Goal: Task Accomplishment & Management: Manage account settings

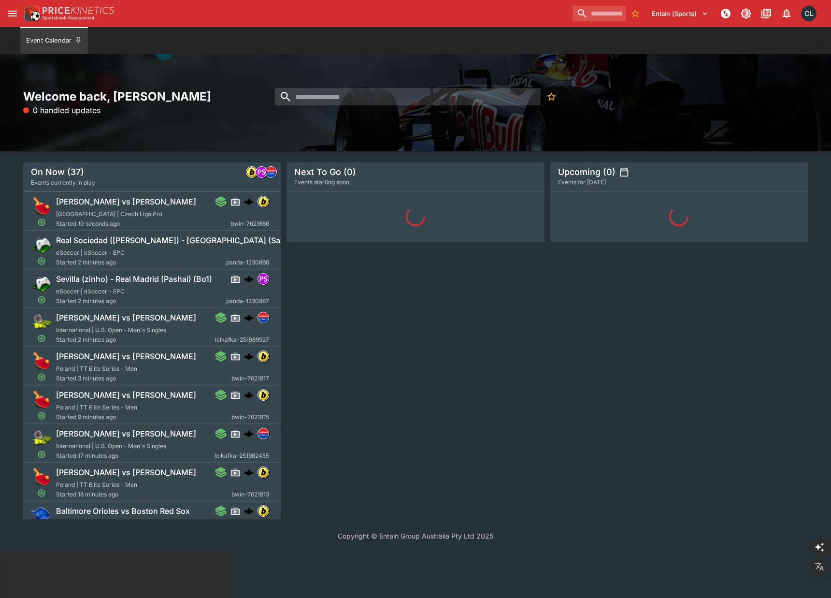
click at [17, 14] on icon "open drawer" at bounding box center [13, 14] width 12 height 12
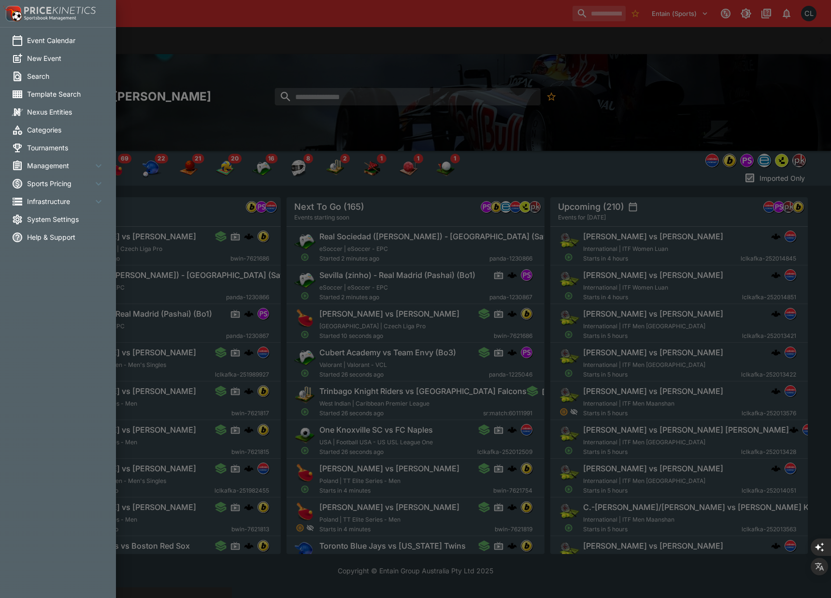
click at [52, 167] on span "Management" at bounding box center [60, 165] width 66 height 10
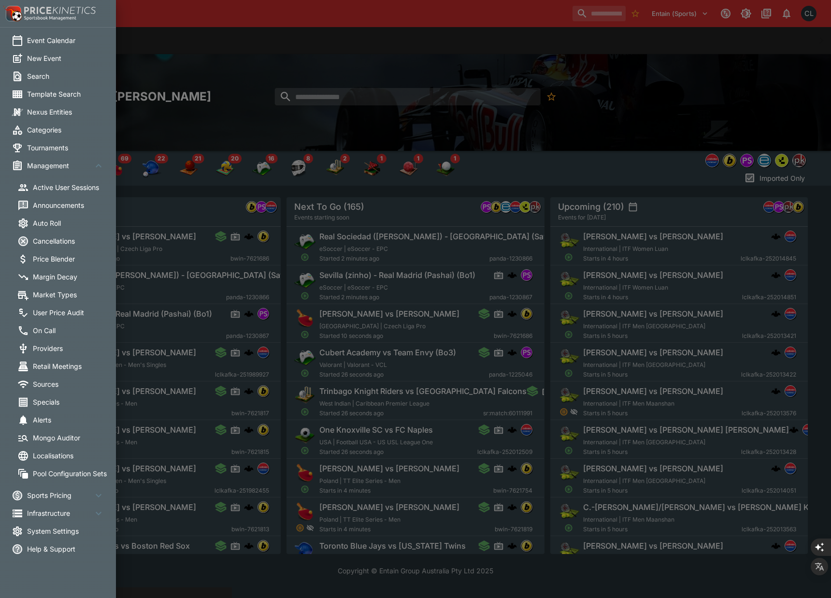
click at [45, 328] on span "On Call" at bounding box center [71, 330] width 77 height 10
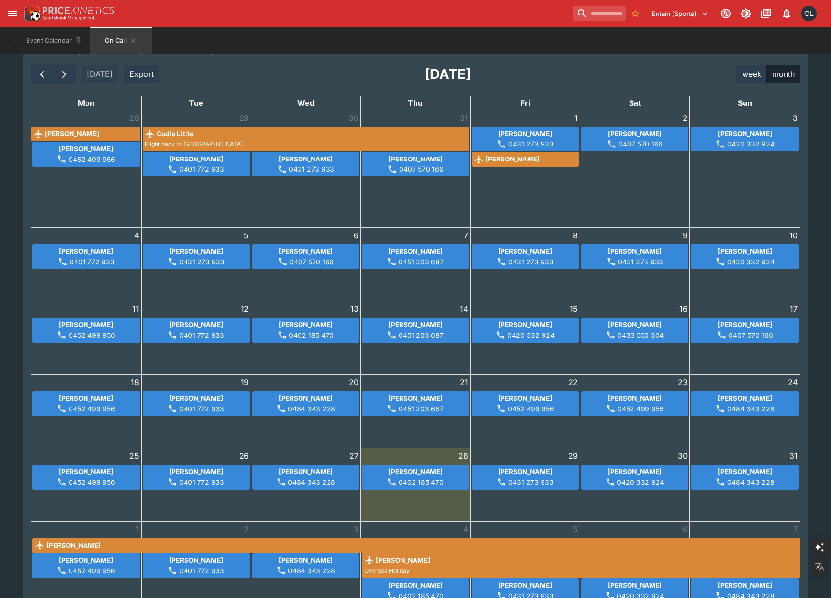
scroll to position [27, 0]
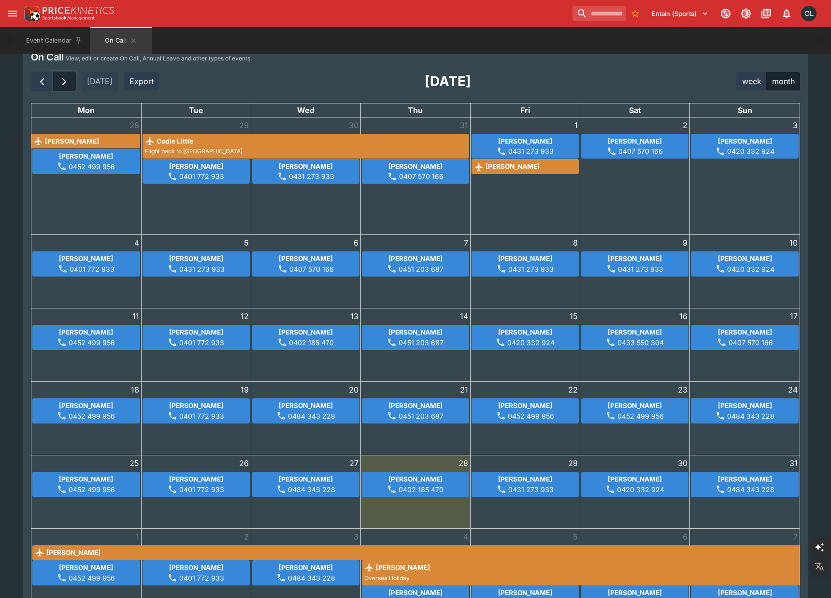
click at [58, 83] on span "button" at bounding box center [64, 82] width 12 height 12
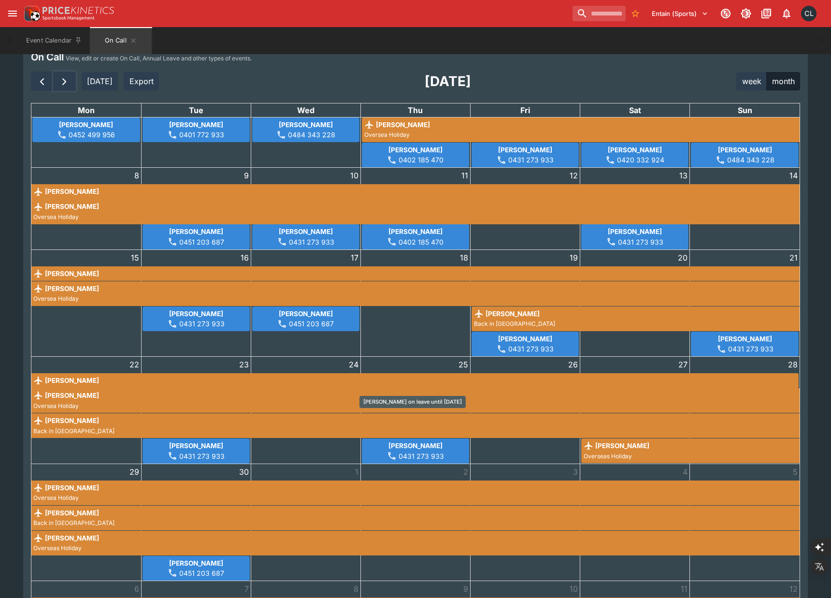
scroll to position [0, 0]
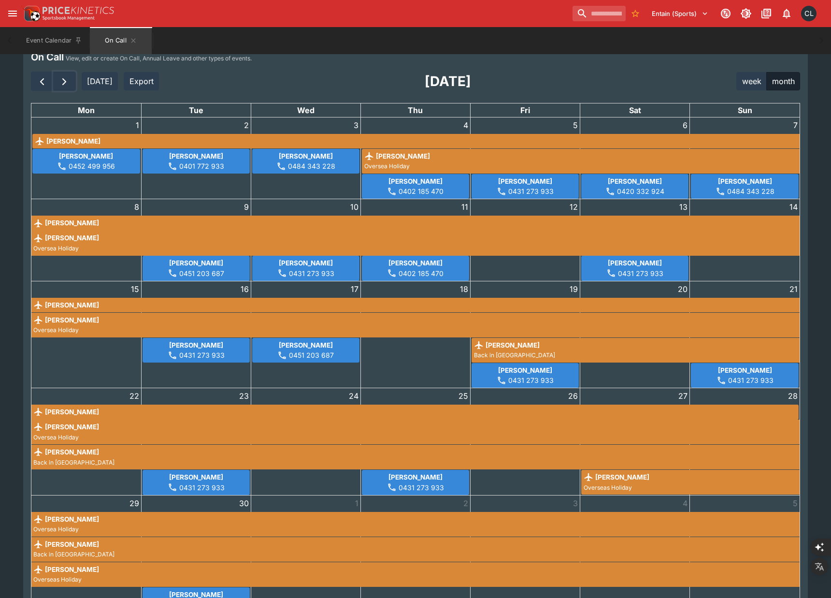
click at [81, 272] on div "8 Richard Costa Tyler Yang Oversea Holiday" at bounding box center [86, 239] width 110 height 81
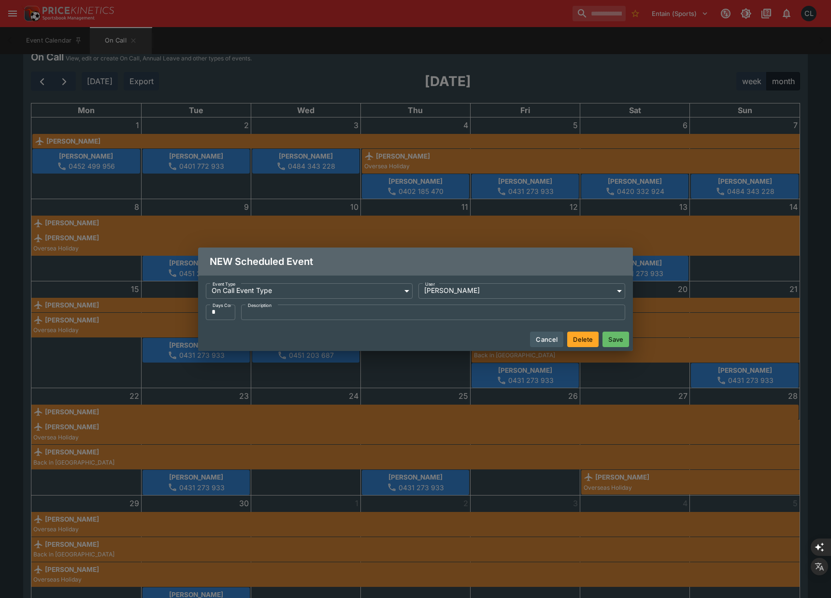
click at [619, 340] on button "Save" at bounding box center [615, 338] width 27 height 15
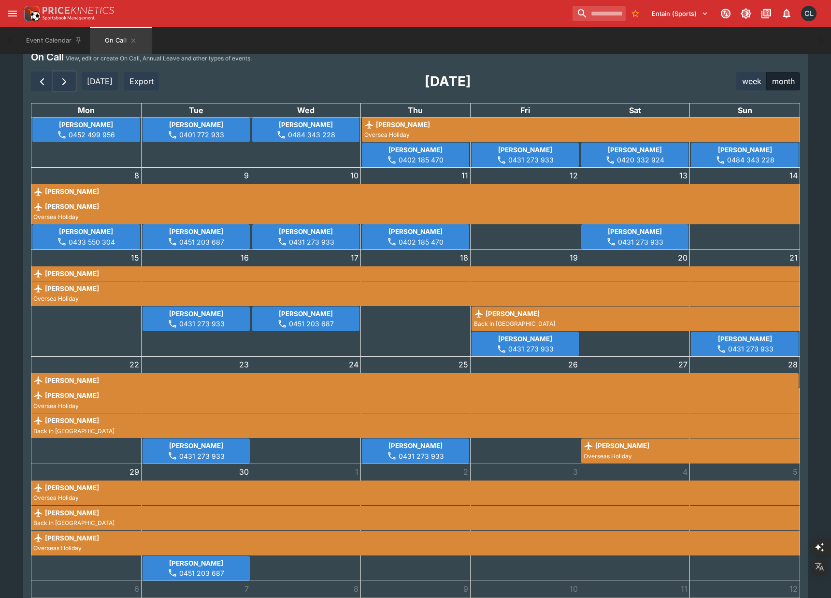
scroll to position [27, 0]
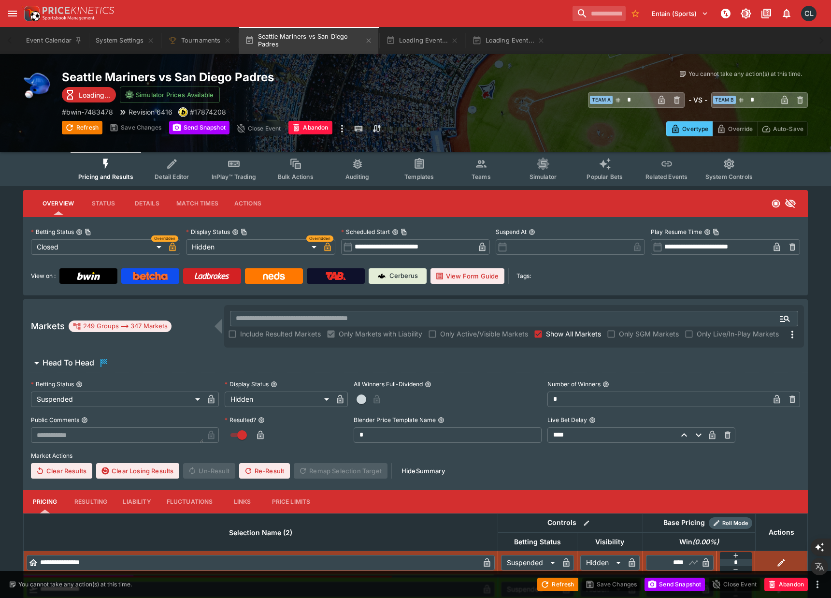
type input "**********"
type input "******"
type input "**********"
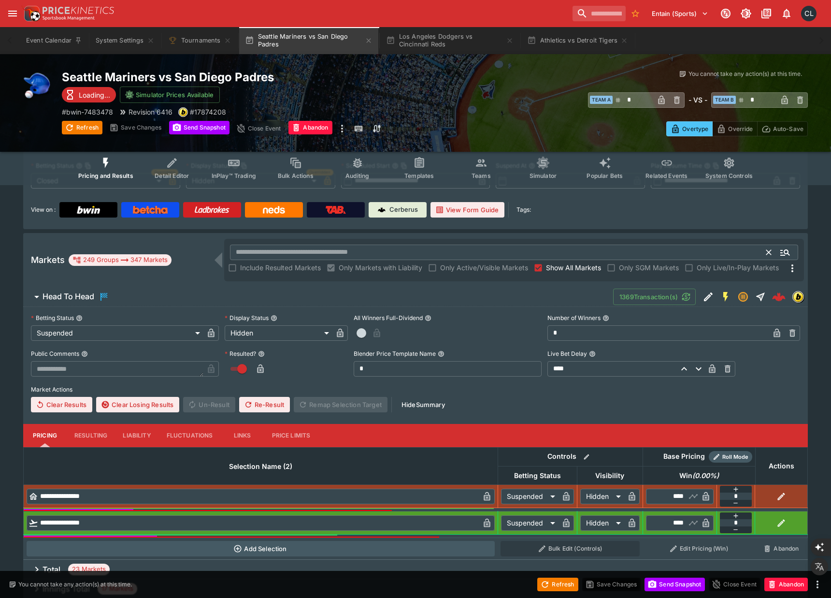
click at [440, 253] on input "text" at bounding box center [498, 251] width 537 height 15
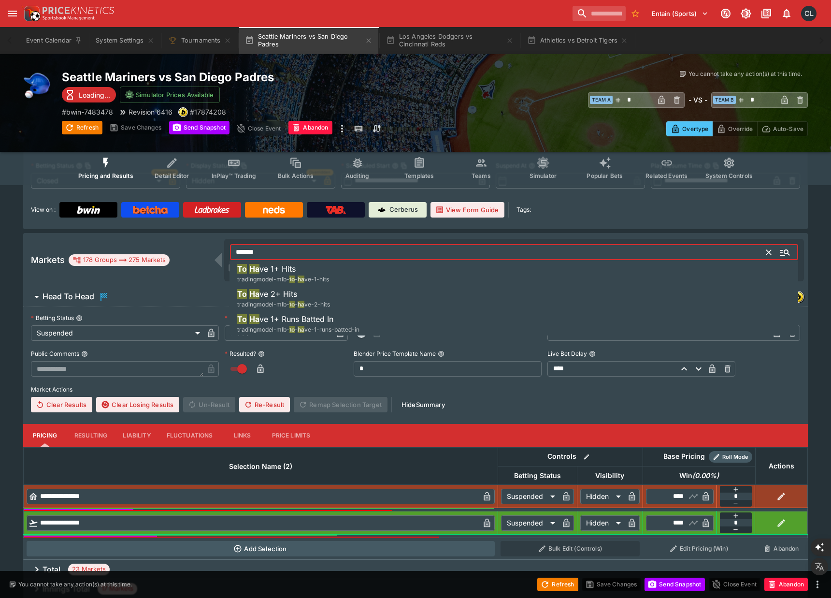
scroll to position [67, 0]
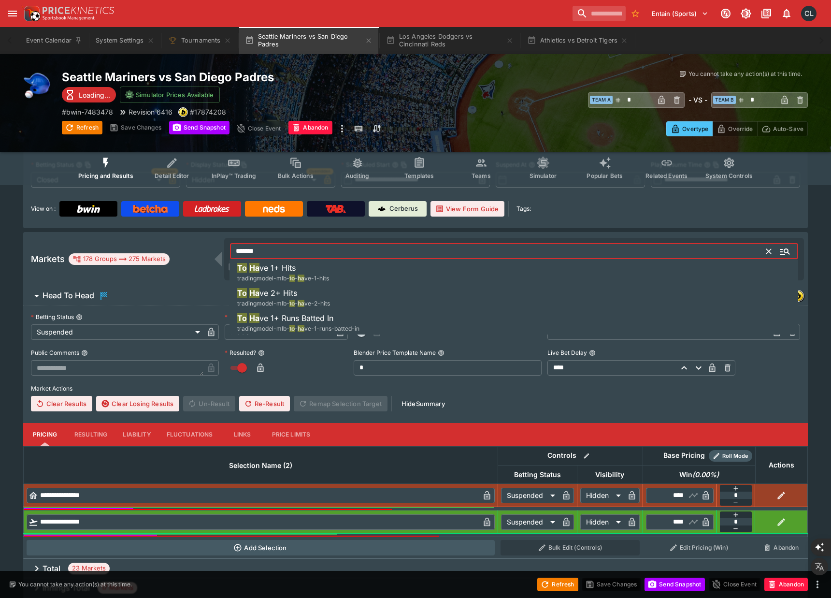
type input "*******"
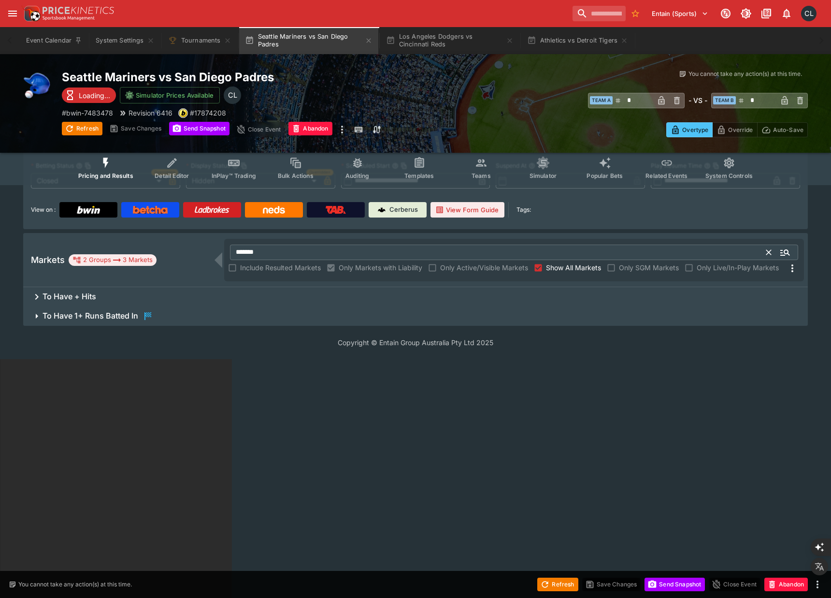
scroll to position [0, 0]
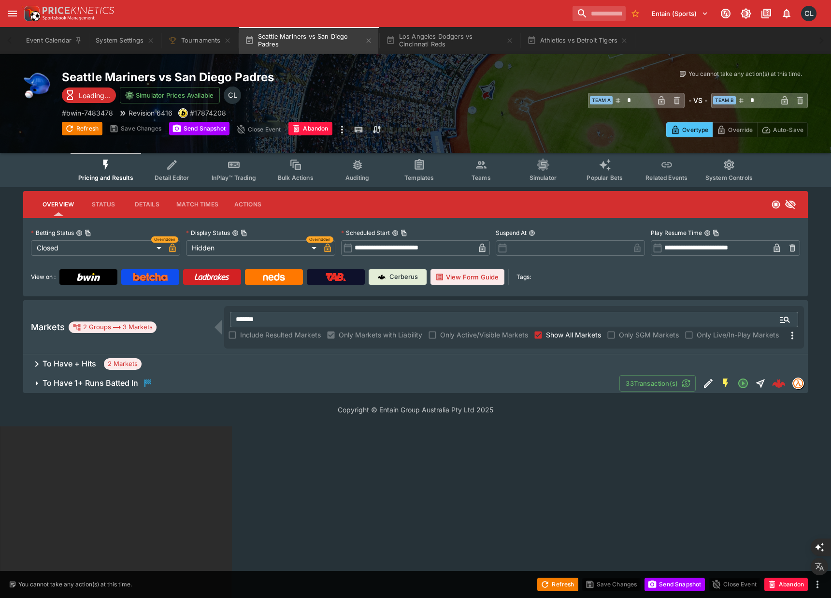
click at [372, 384] on span "To Have 1+ Runs Batted In" at bounding box center [327, 383] width 569 height 12
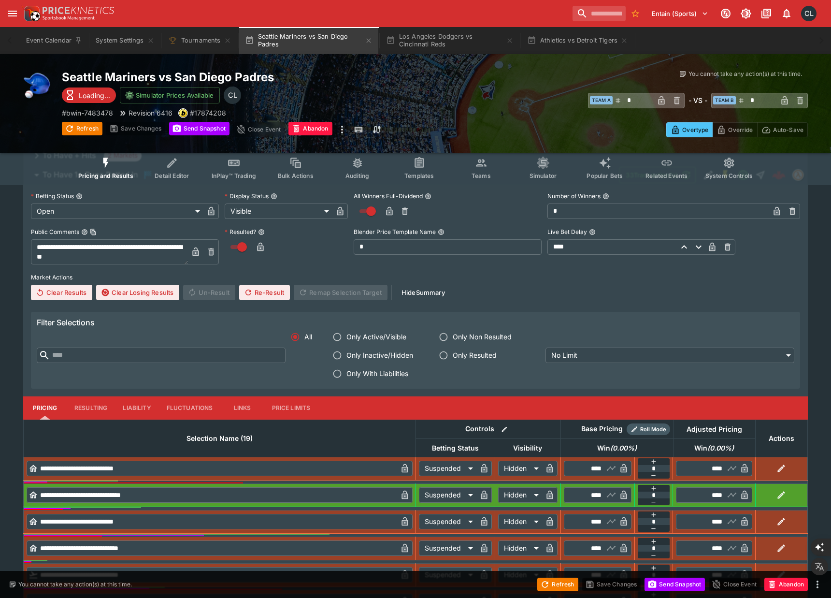
scroll to position [60, 0]
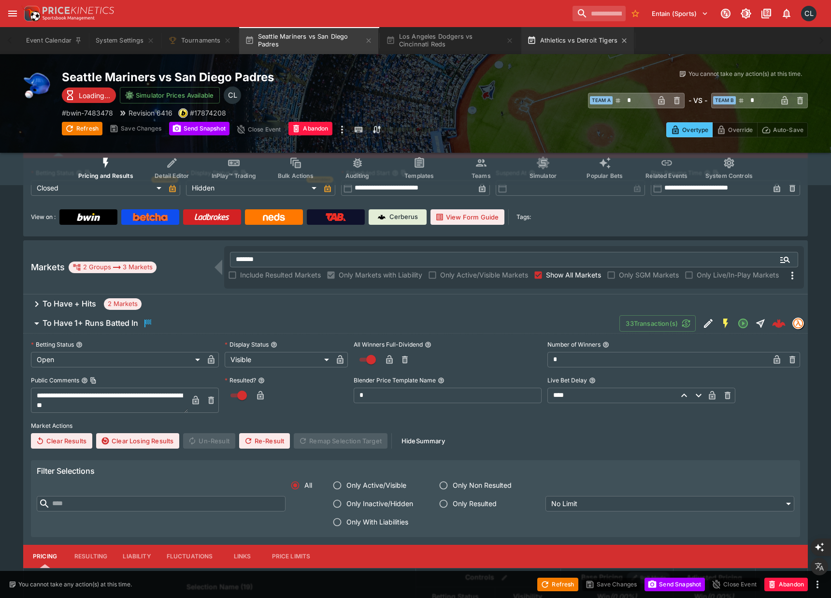
click at [574, 40] on button "Athletics vs Detroit Tigers" at bounding box center [577, 40] width 113 height 27
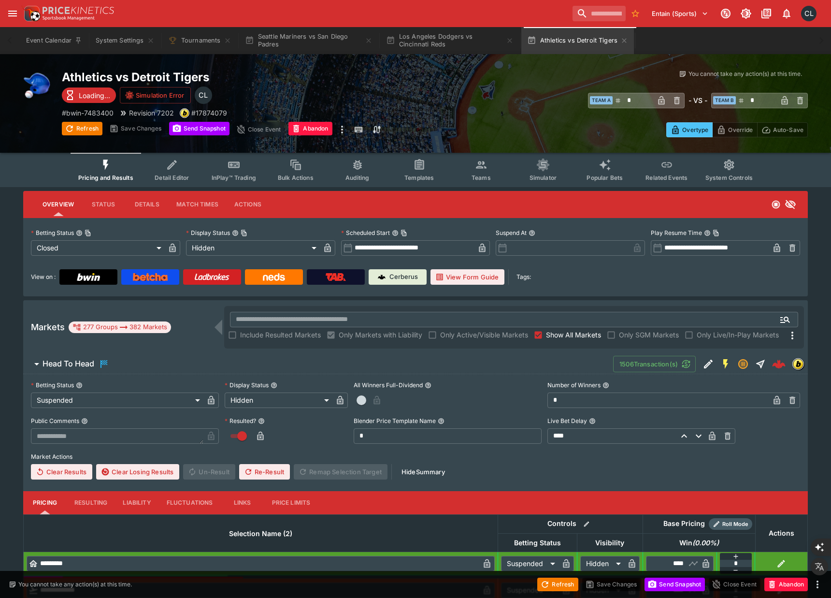
click at [463, 101] on div "​ Team A * ​ - VS - ​ Team B * ​" at bounding box center [621, 100] width 373 height 22
click at [62, 43] on button "Event Calendar" at bounding box center [54, 40] width 68 height 27
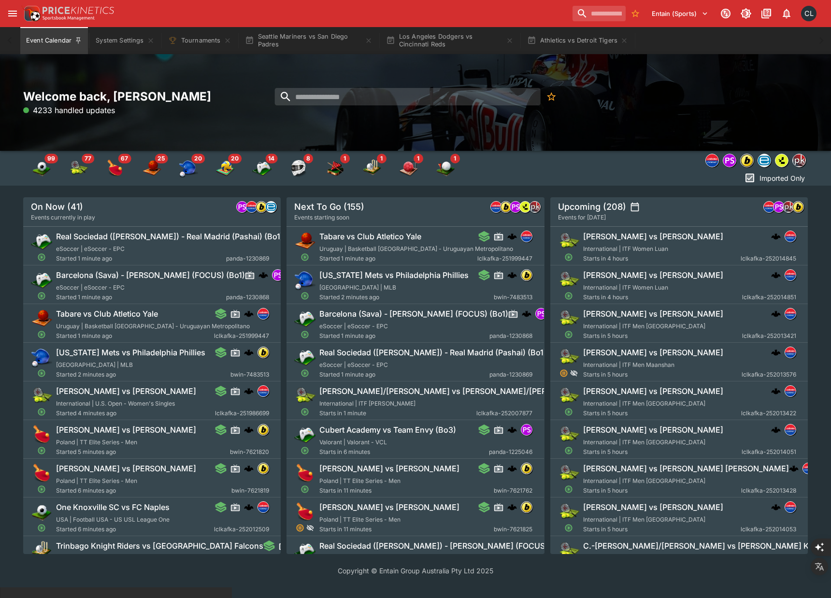
click at [521, 120] on div "Welcome back, Chad Liu 4233 handled updates" at bounding box center [415, 102] width 831 height 97
click at [589, 40] on button "Athletics vs Detroit Tigers" at bounding box center [577, 40] width 113 height 27
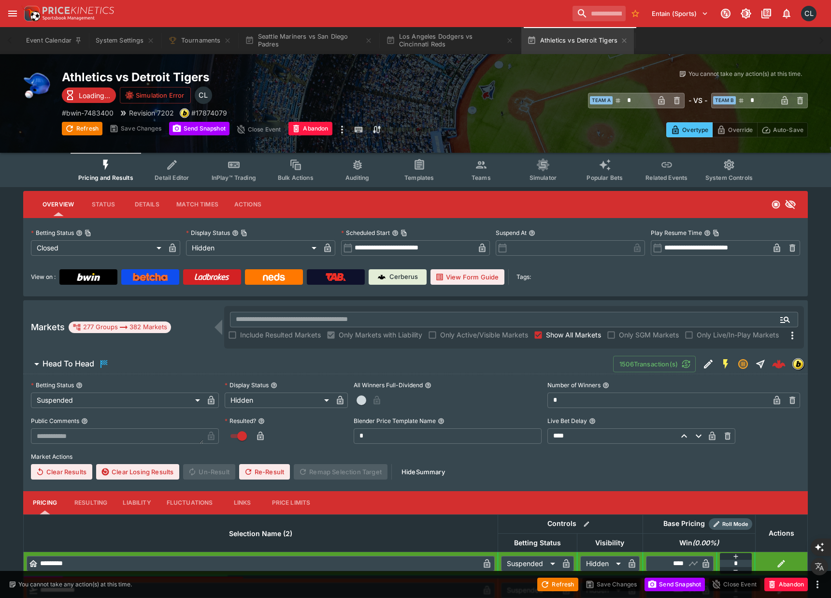
click at [678, 43] on div "Event Calendar System Settings Tournaments Seattle Mariners vs San Diego Padres…" at bounding box center [415, 40] width 792 height 27
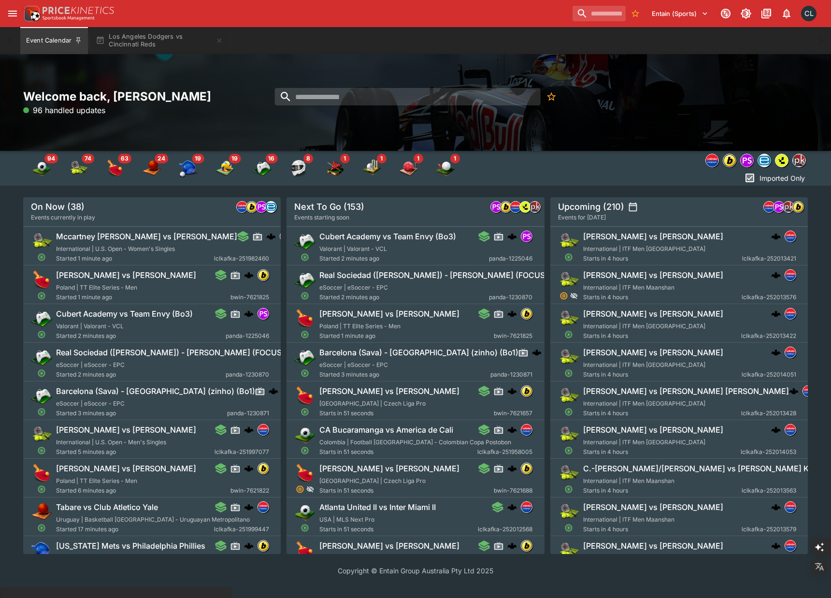
click at [605, 170] on div "Imported Only" at bounding box center [636, 168] width 344 height 35
click at [164, 41] on button "Los Angeles Dodgers vs Cincinnati Reds" at bounding box center [159, 40] width 139 height 27
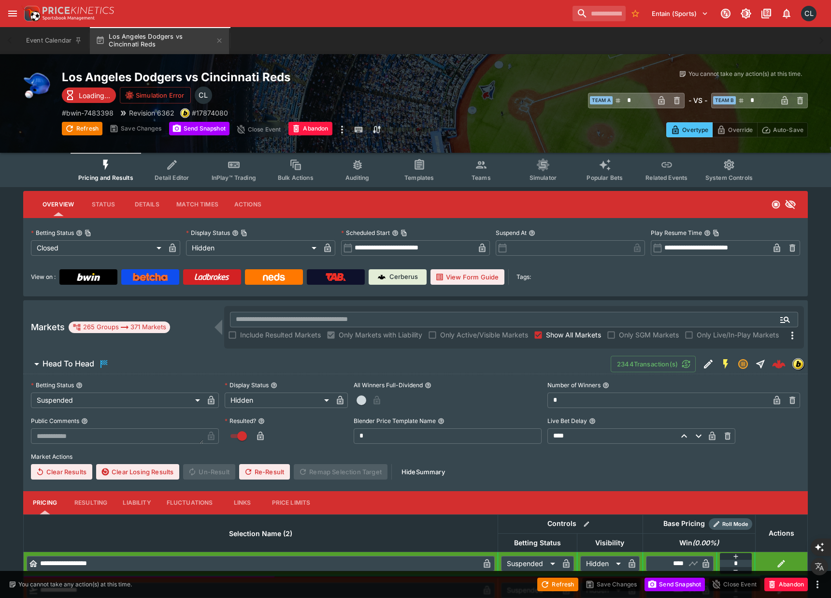
click at [486, 181] on button "Teams" at bounding box center [481, 170] width 62 height 34
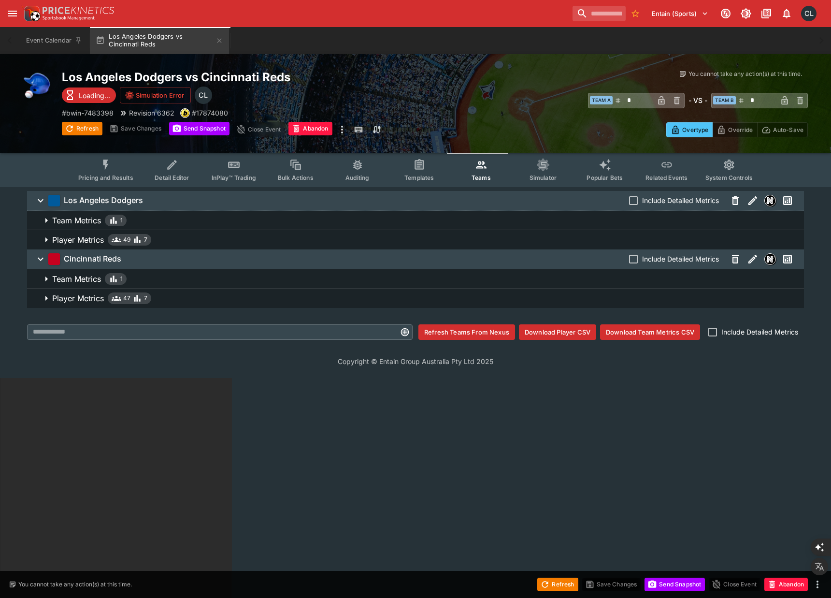
click at [498, 240] on span "Player Metrics 49 7" at bounding box center [424, 240] width 744 height 12
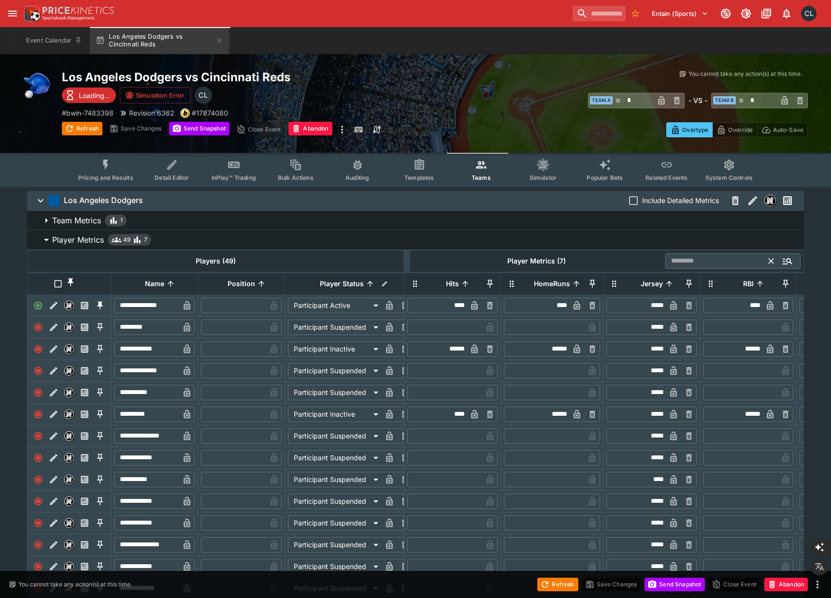
click at [683, 264] on input "text" at bounding box center [717, 260] width 104 height 15
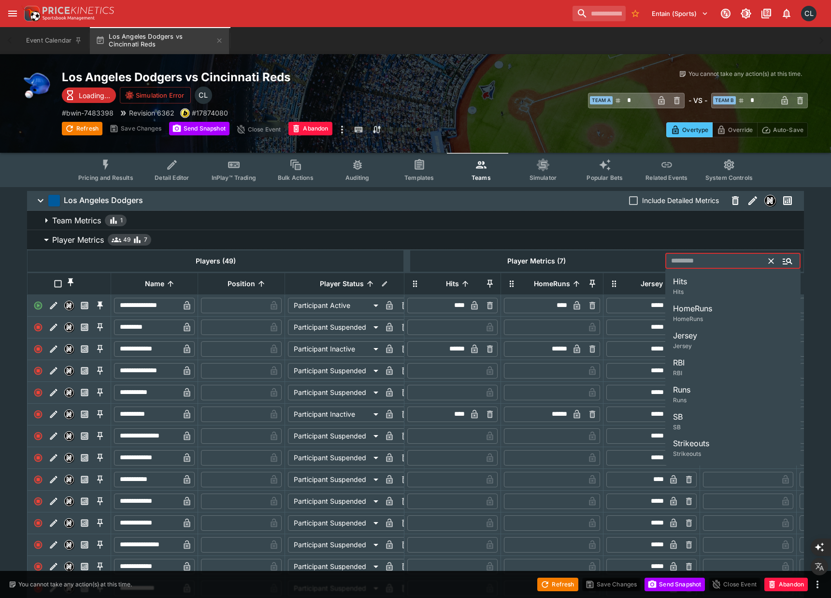
click at [675, 202] on span "Include Detailed Metrics" at bounding box center [680, 200] width 77 height 10
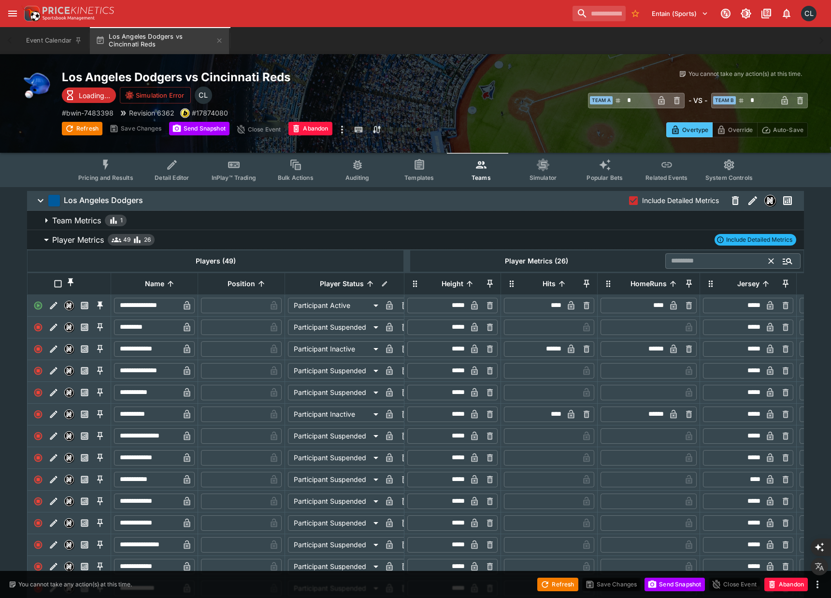
click at [684, 261] on input "text" at bounding box center [717, 260] width 104 height 15
type input "*********"
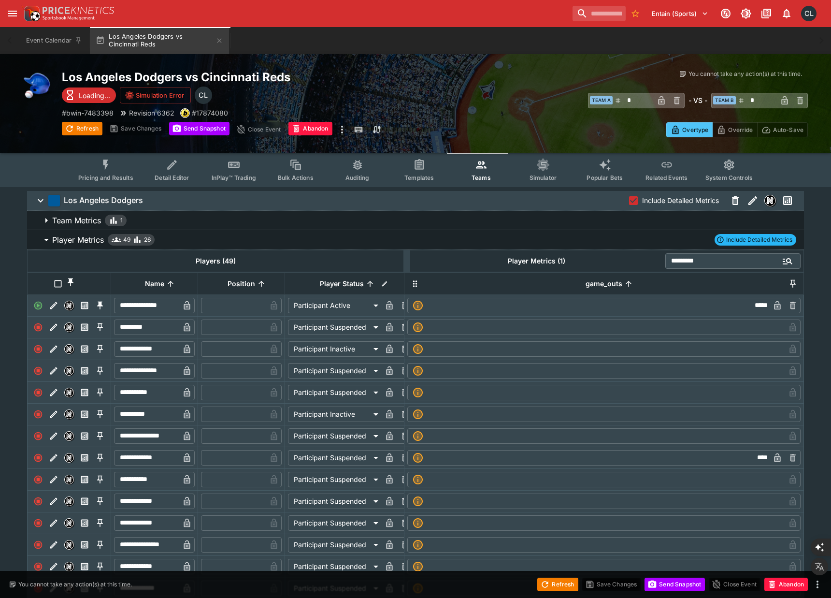
click at [169, 304] on input "**********" at bounding box center [146, 305] width 65 height 15
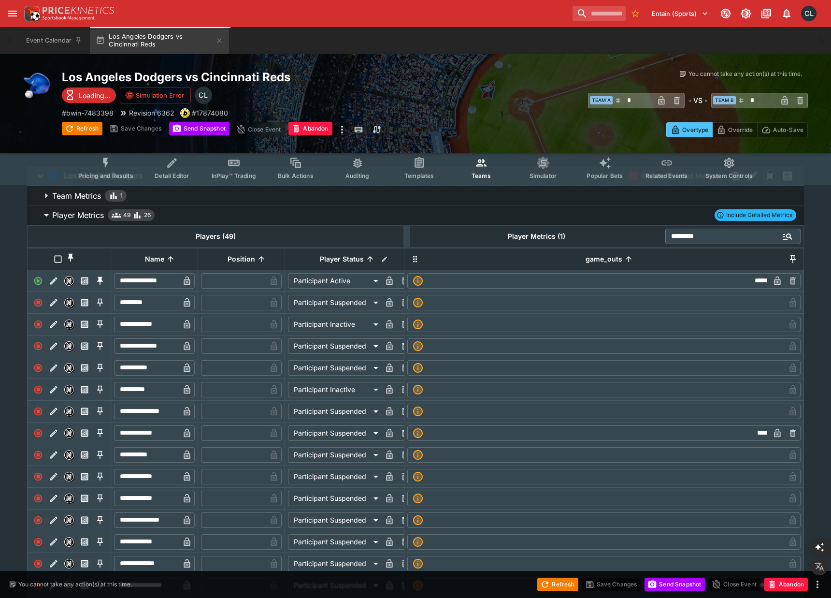
scroll to position [34, 0]
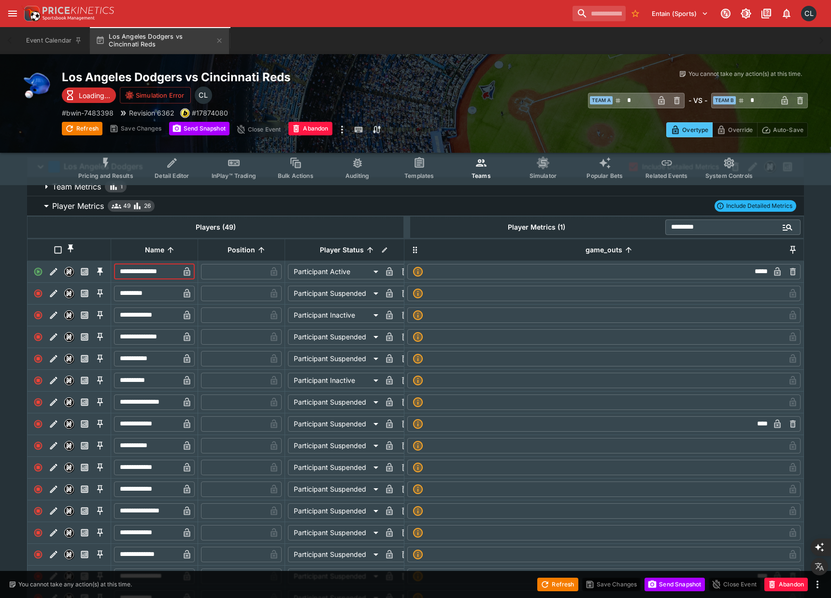
click at [159, 424] on input "**********" at bounding box center [146, 423] width 65 height 15
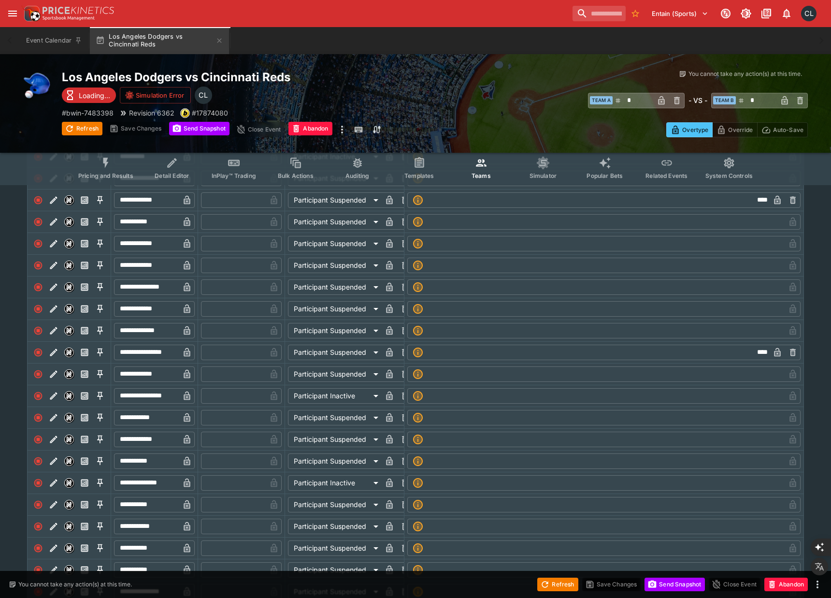
scroll to position [258, 0]
click at [149, 350] on input "**********" at bounding box center [146, 351] width 65 height 15
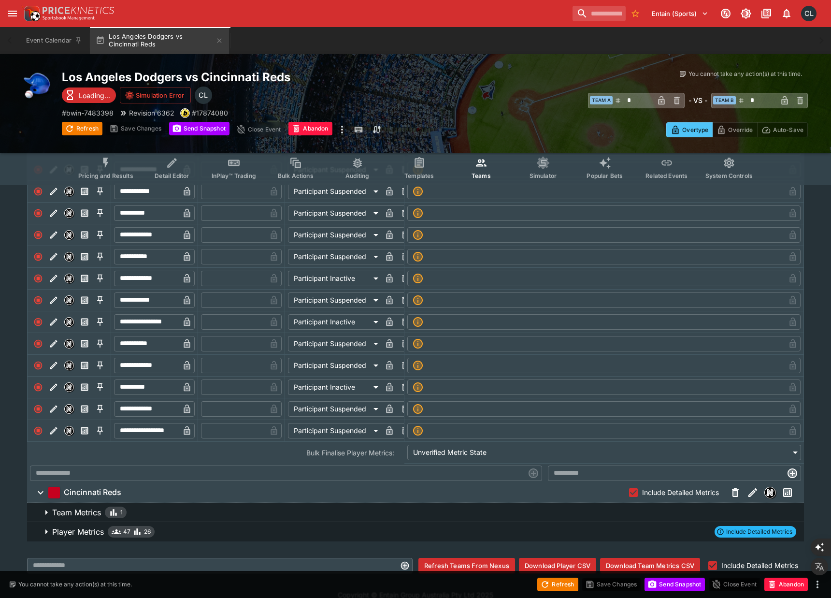
scroll to position [932, 0]
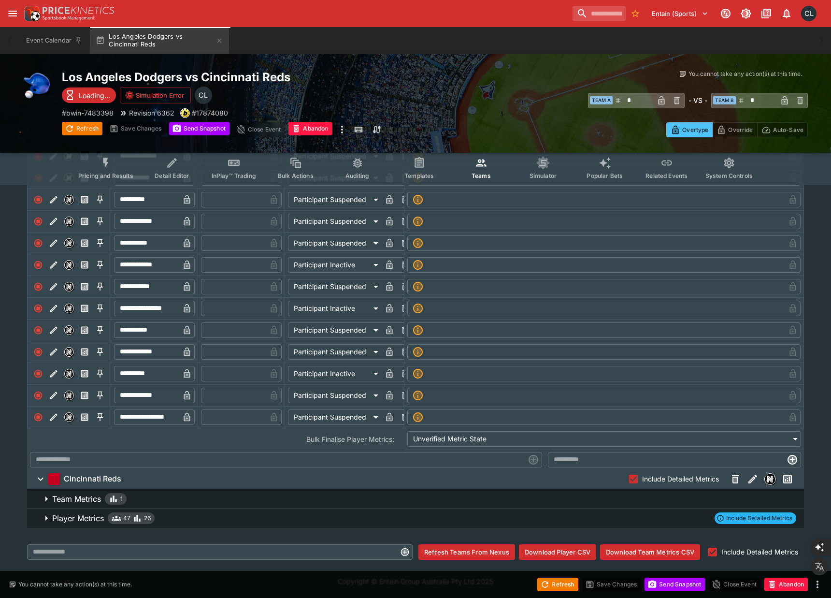
click at [551, 517] on span "Player Metrics 47 26 Include Detailed Metrics" at bounding box center [424, 518] width 744 height 12
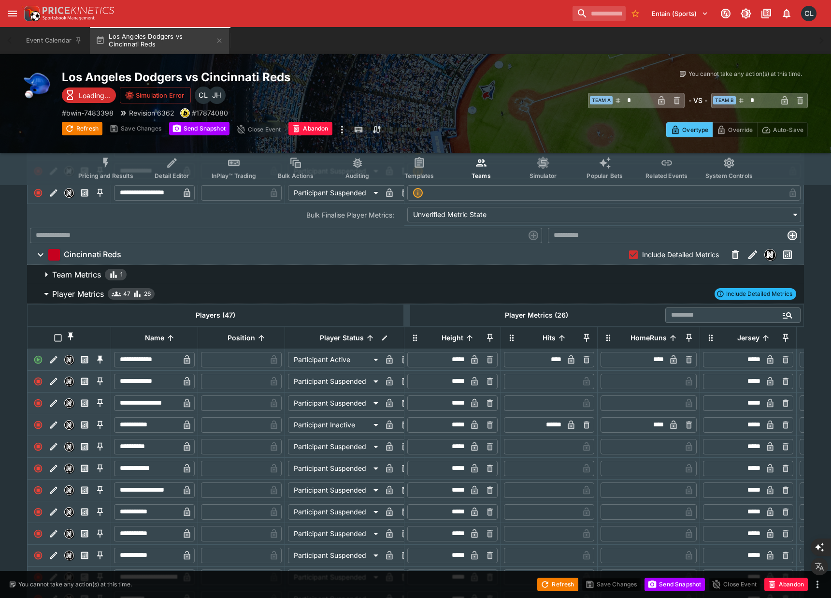
scroll to position [1157, 0]
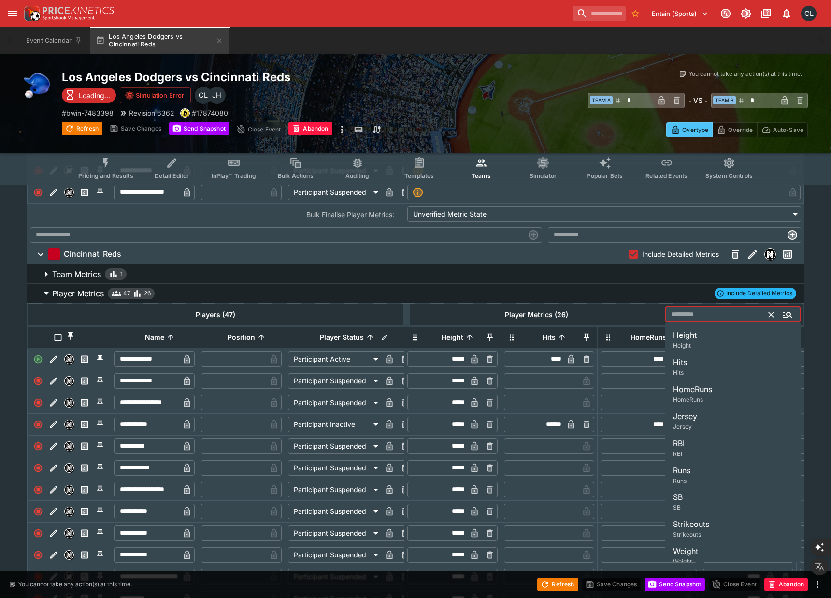
click at [707, 318] on input "text" at bounding box center [717, 314] width 104 height 15
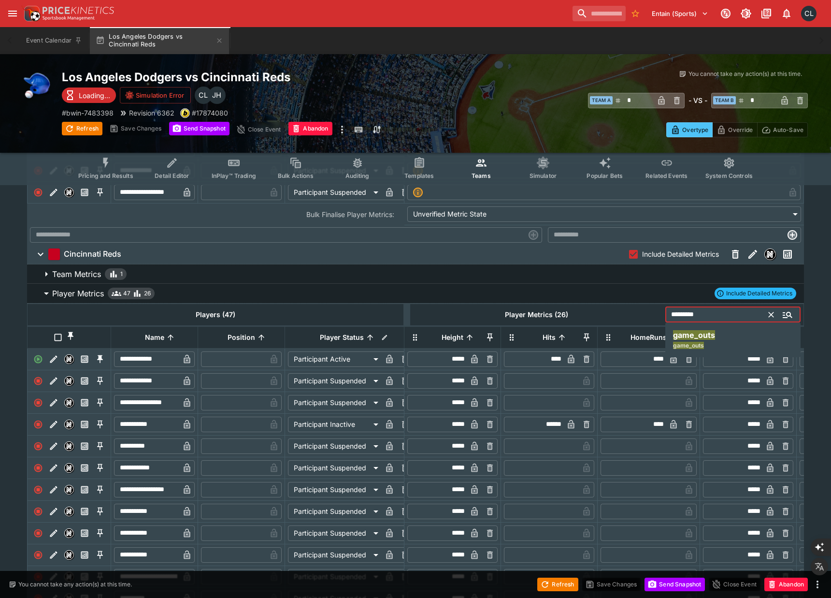
type input "*********"
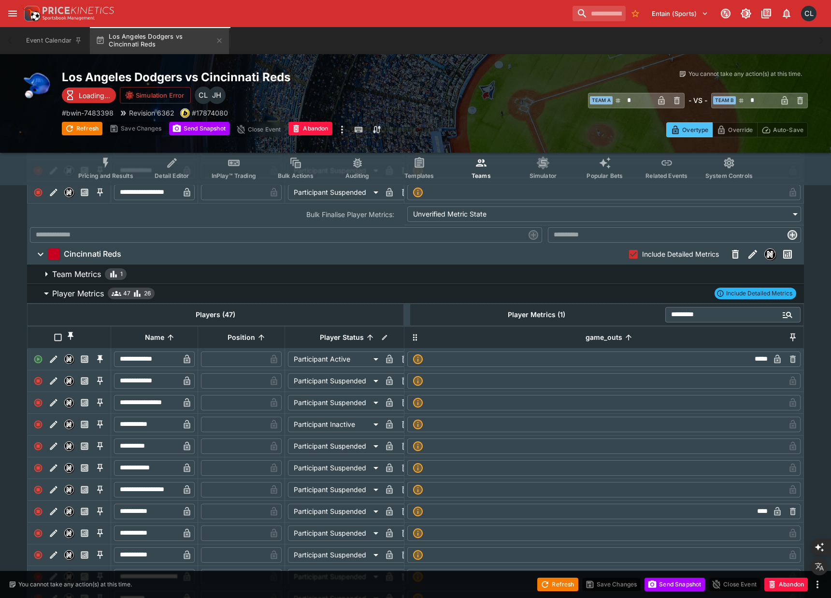
scroll to position [1169, 0]
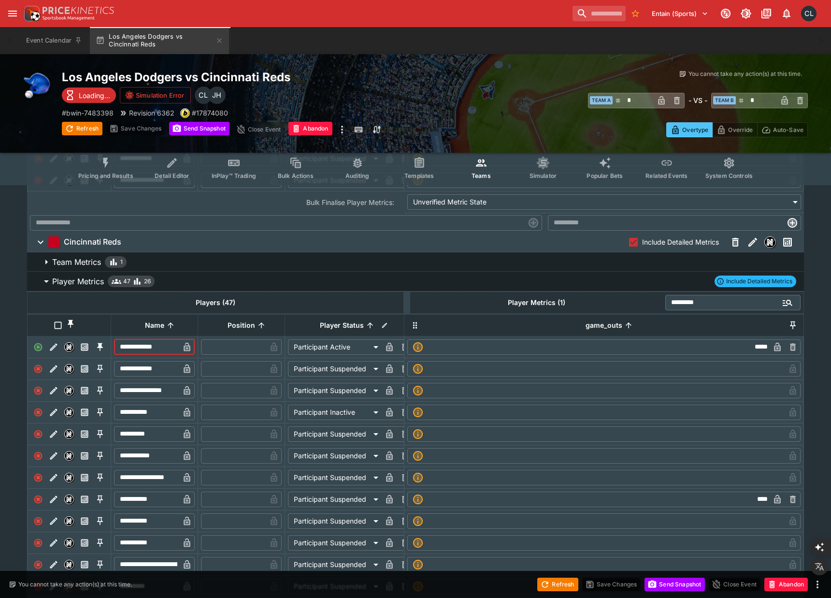
click at [132, 347] on input "**********" at bounding box center [146, 346] width 65 height 15
click at [156, 504] on input "**********" at bounding box center [146, 498] width 65 height 15
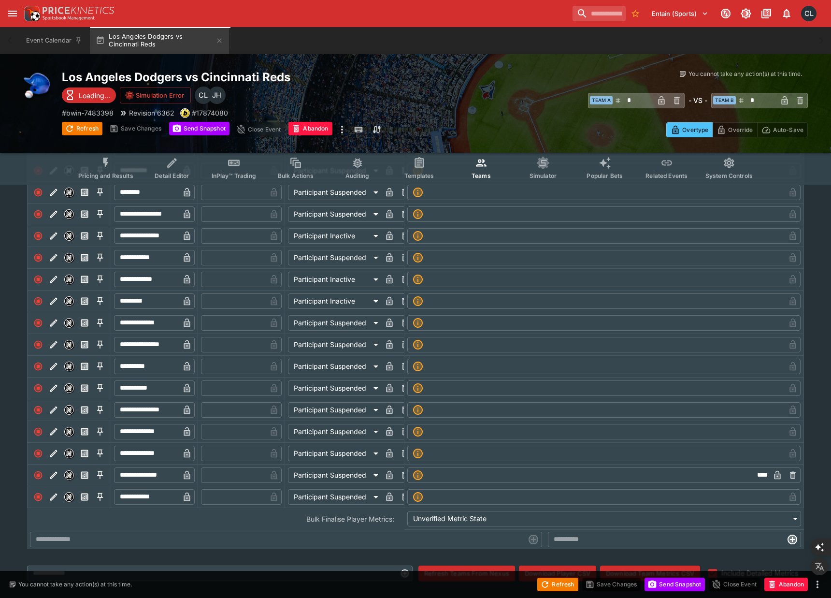
scroll to position [2040, 0]
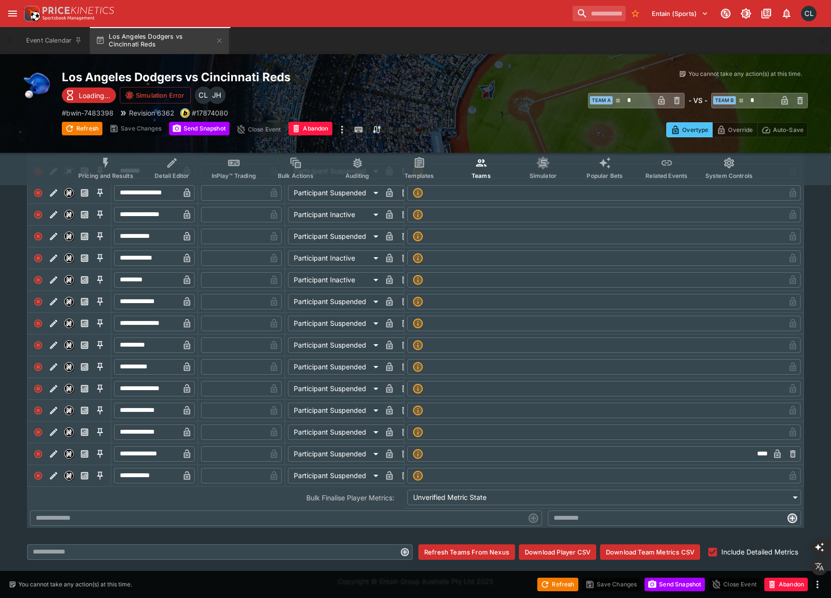
click at [157, 454] on input "**********" at bounding box center [146, 453] width 65 height 15
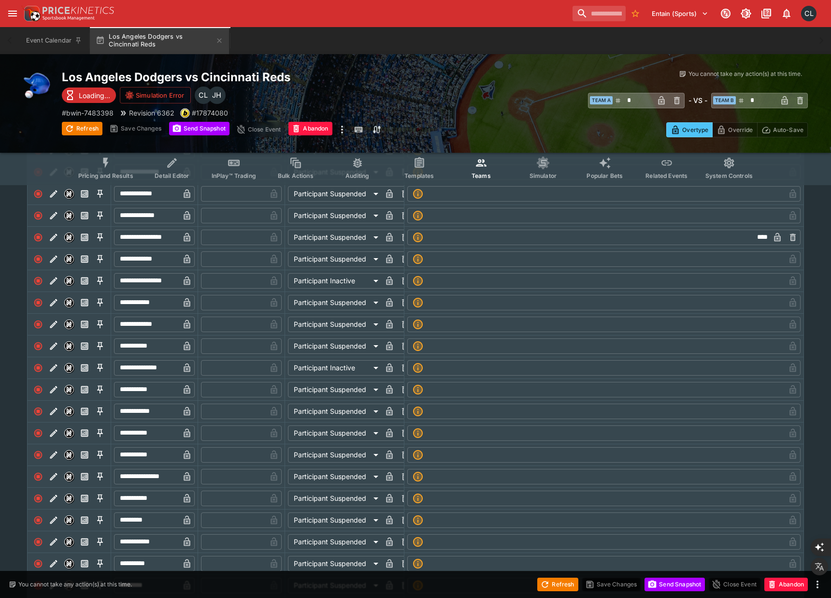
scroll to position [325, 0]
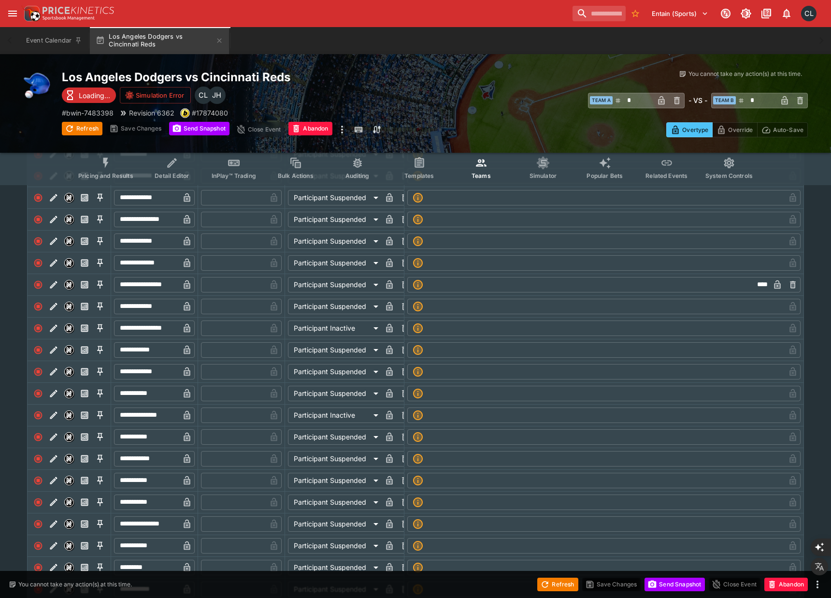
click at [102, 164] on icon "Event type filters" at bounding box center [106, 163] width 13 height 13
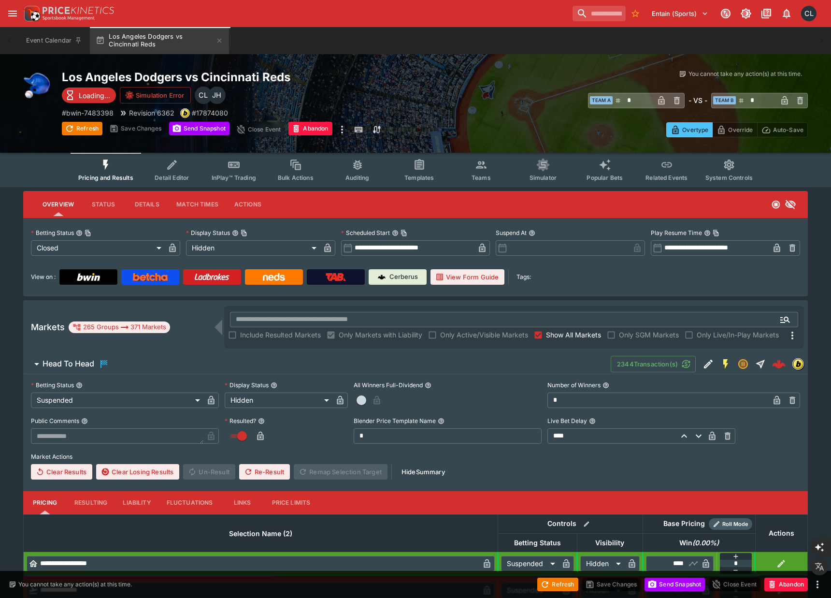
click at [487, 175] on span "Teams" at bounding box center [481, 177] width 19 height 7
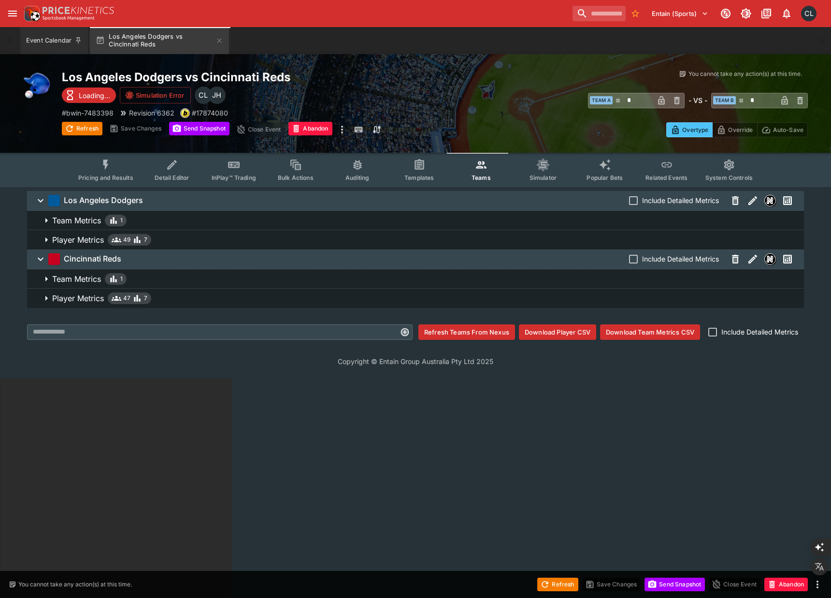
click at [35, 46] on button "Event Calendar" at bounding box center [54, 40] width 68 height 27
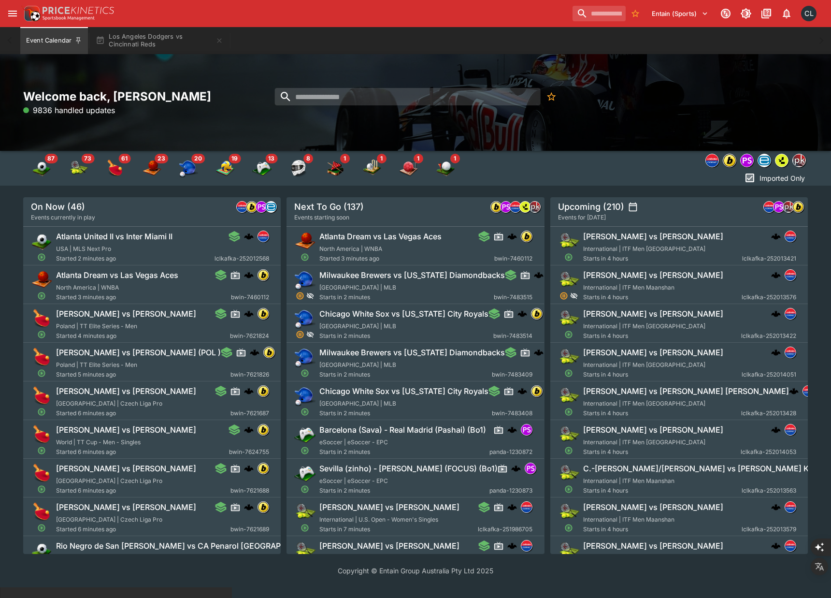
click at [727, 89] on div "Welcome back, Chad Liu 9836 handled updates" at bounding box center [415, 103] width 785 height 28
click at [465, 114] on div at bounding box center [414, 103] width 257 height 28
click at [476, 99] on input "search" at bounding box center [408, 96] width 266 height 17
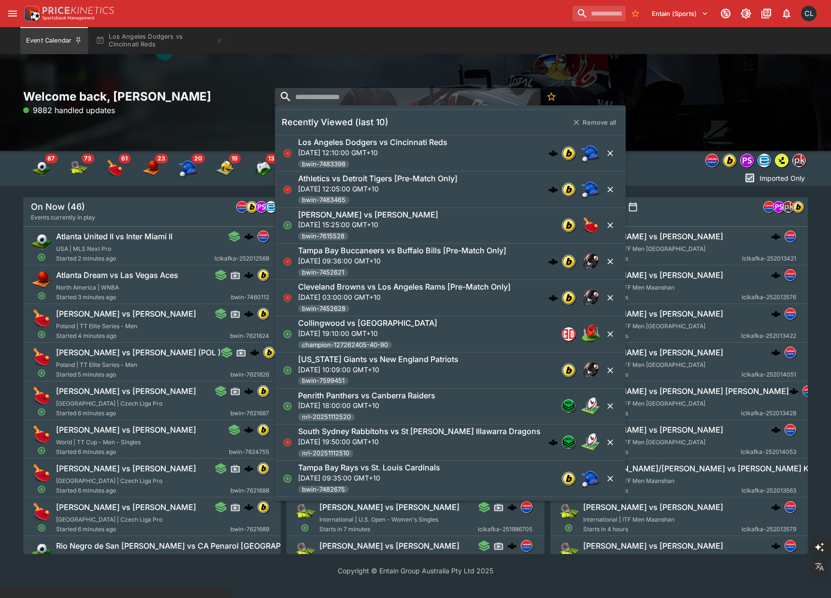
click at [688, 97] on div "Welcome back, Chad Liu 9882 handled updates" at bounding box center [415, 103] width 785 height 28
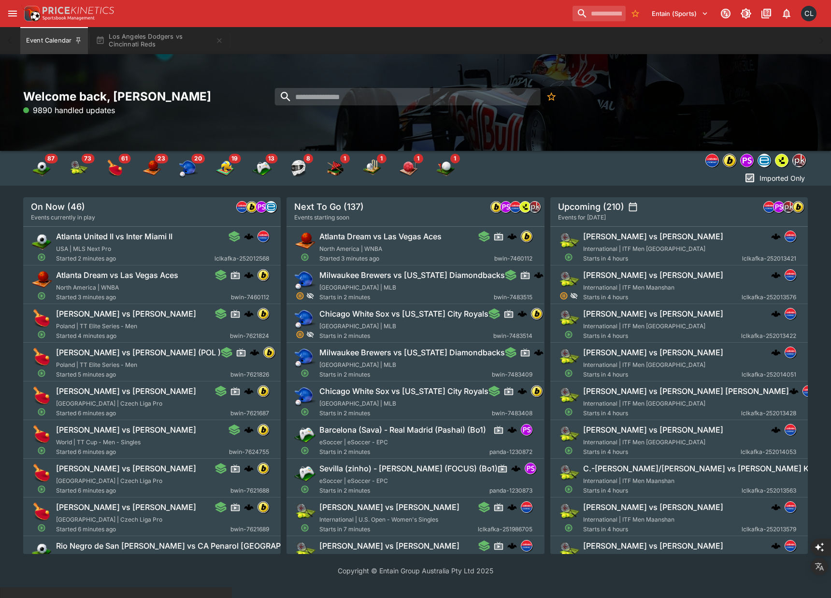
click at [755, 93] on div "Welcome back, Chad Liu 9890 handled updates" at bounding box center [415, 103] width 785 height 28
click at [450, 103] on input "search" at bounding box center [408, 96] width 266 height 17
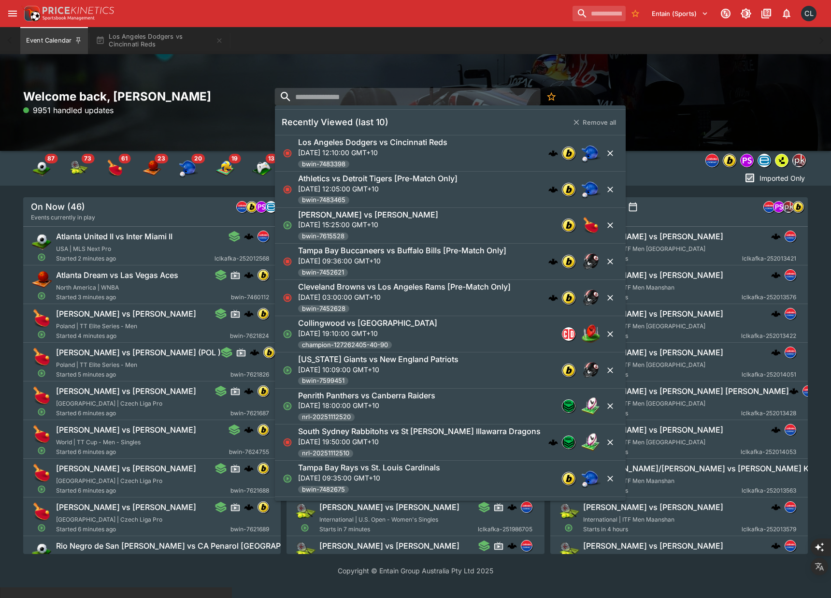
click at [679, 70] on div "Welcome back, Chad Liu 9951 handled updates" at bounding box center [415, 102] width 831 height 97
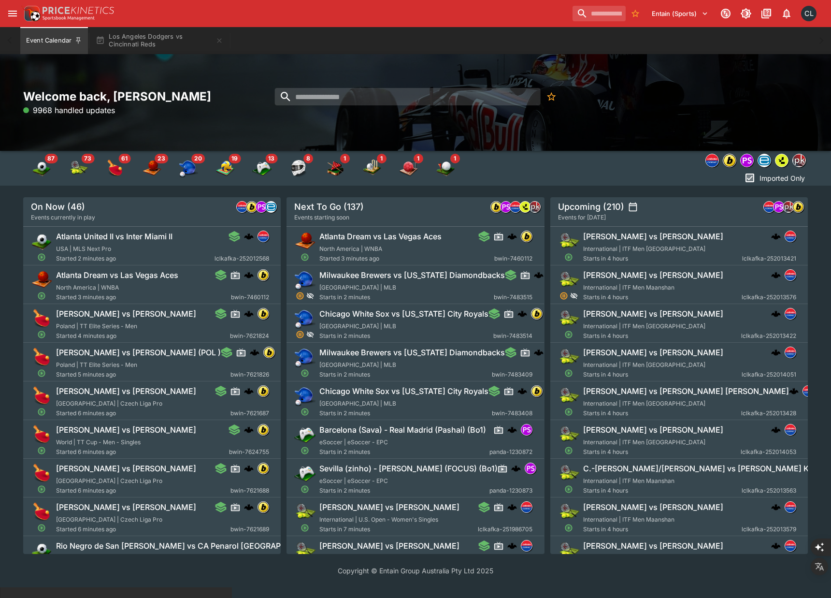
click at [745, 70] on div "Welcome back, Chad Liu 9968 handled updates" at bounding box center [415, 102] width 831 height 97
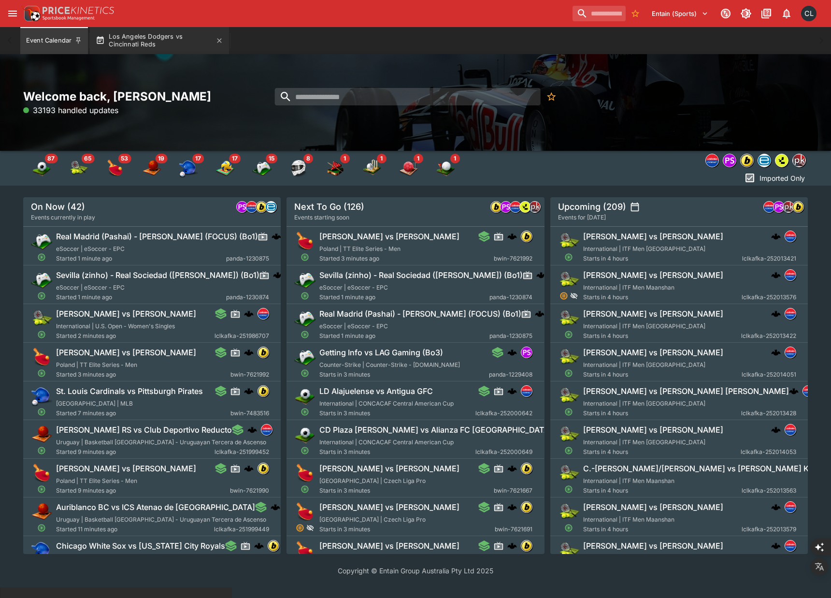
click at [148, 36] on button "Los Angeles Dodgers vs Cincinnati Reds" at bounding box center [159, 40] width 139 height 27
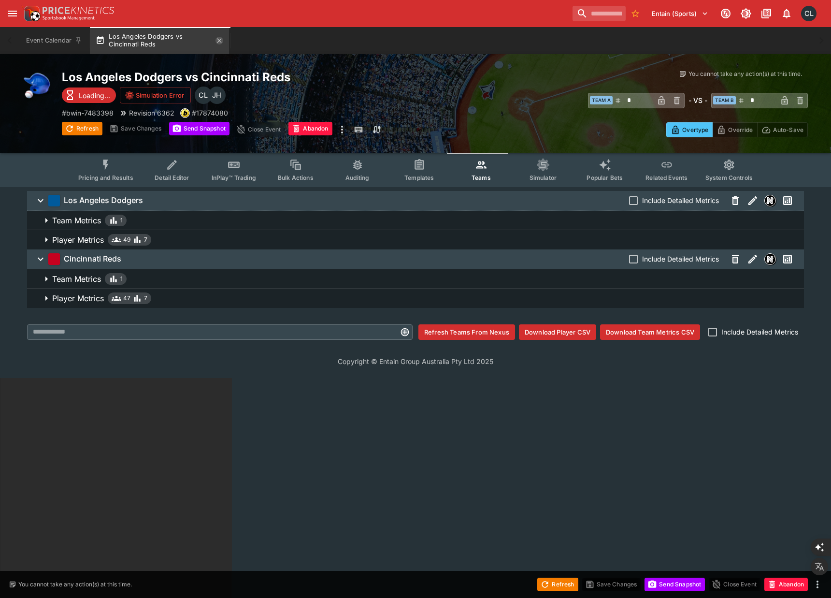
click at [221, 41] on icon "button" at bounding box center [219, 40] width 4 height 4
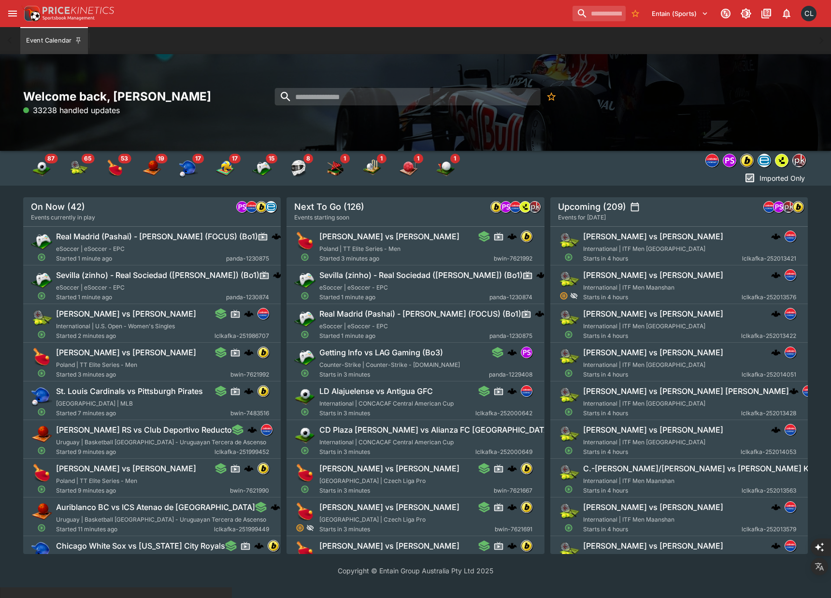
click at [611, 136] on div "Welcome back, Chad Liu 33238 handled updates" at bounding box center [415, 102] width 831 height 97
click at [750, 160] on img "bwin" at bounding box center [747, 160] width 13 height 13
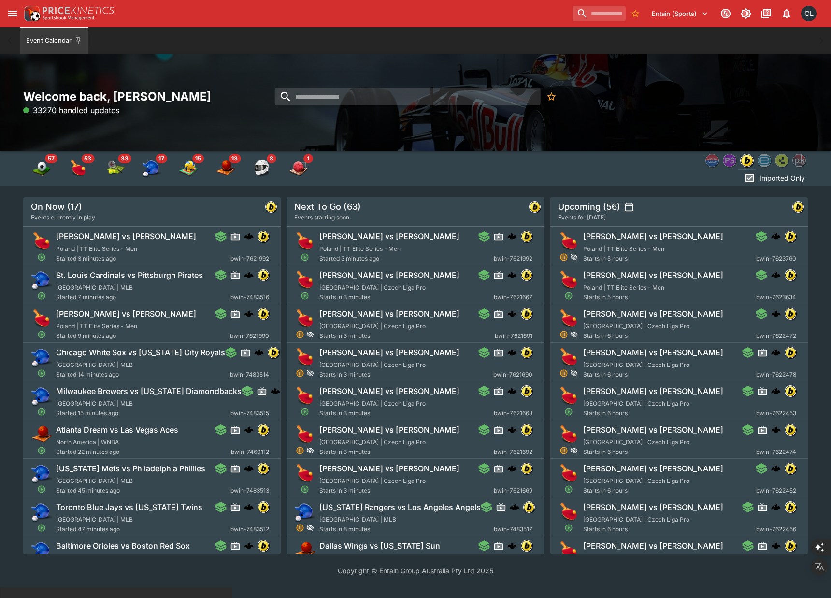
click at [471, 137] on div "Welcome back, Chad Liu 33270 handled updates" at bounding box center [415, 102] width 831 height 97
click at [470, 152] on div at bounding box center [562, 160] width 491 height 19
click at [581, 135] on div "Welcome back, Chad Liu 33292 handled updates" at bounding box center [415, 102] width 831 height 97
click at [336, 94] on input "search" at bounding box center [408, 96] width 266 height 17
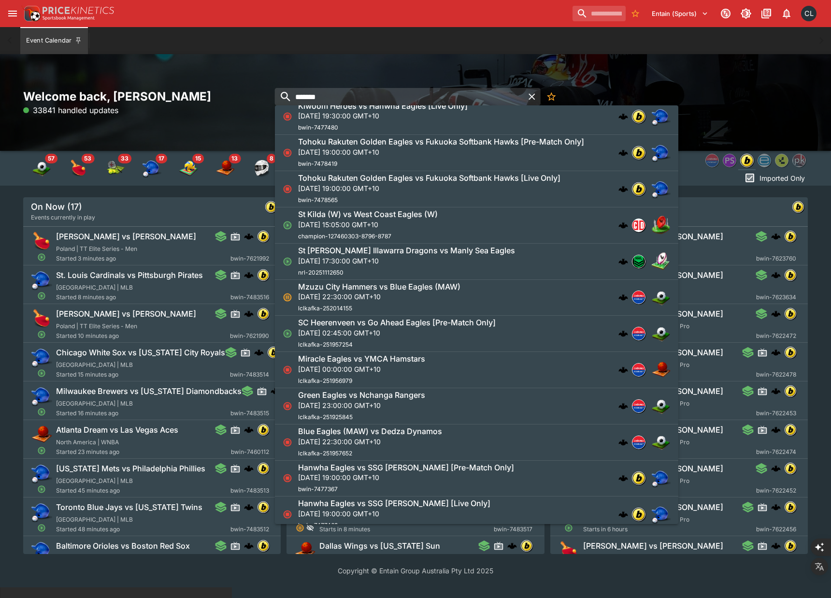
scroll to position [265, 0]
type input "*********"
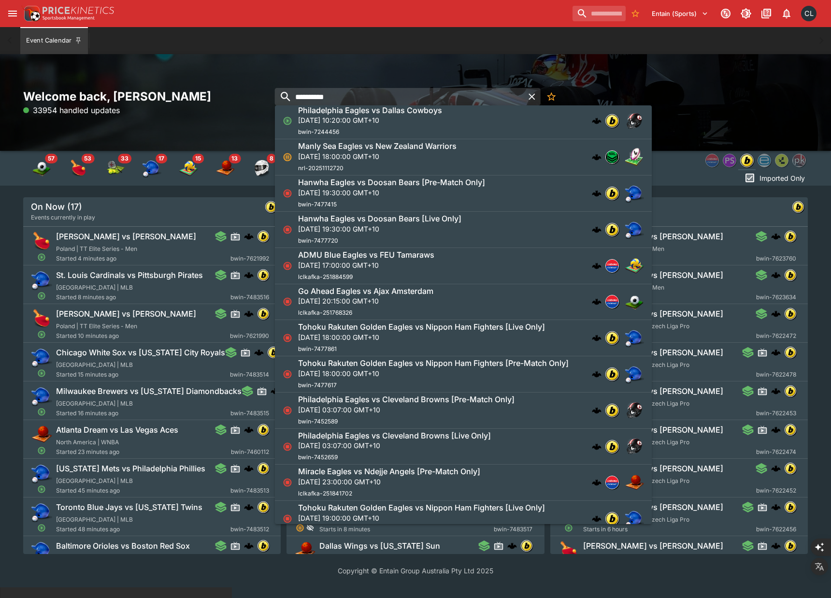
scroll to position [982, 0]
click at [486, 412] on p "Sun, 17 Aug 2025, 03:07:00 GMT+10" at bounding box center [406, 409] width 216 height 10
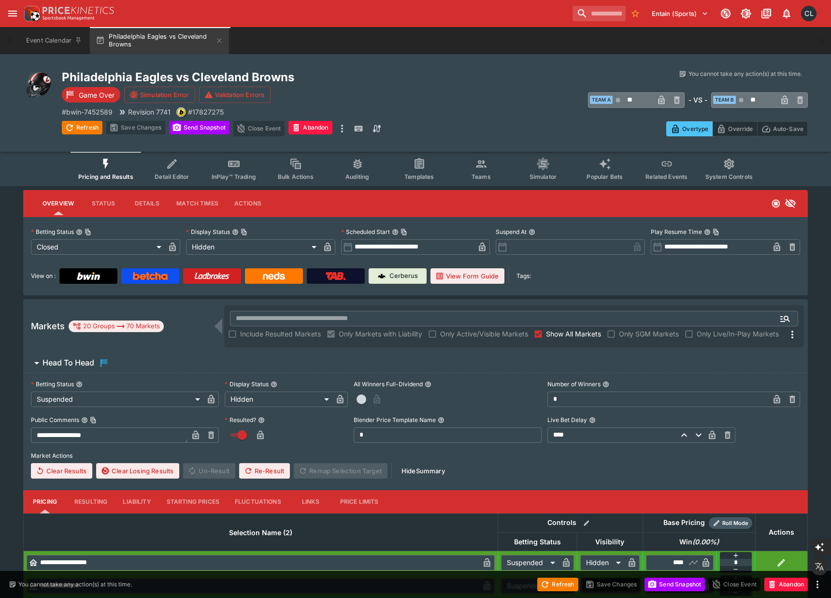
type input "**********"
type input "******"
type input "**********"
click at [342, 129] on icon "more" at bounding box center [342, 129] width 12 height 12
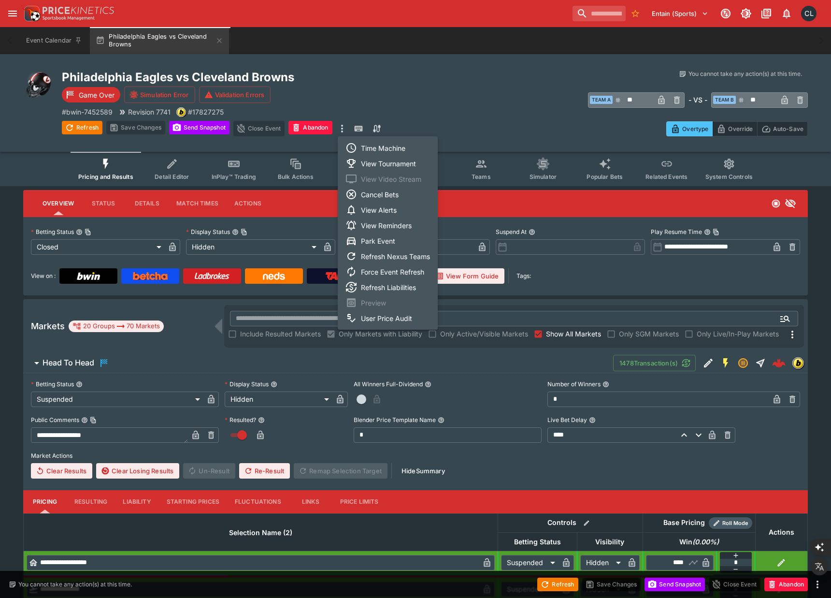
click at [396, 167] on li "View Tournament" at bounding box center [388, 163] width 100 height 15
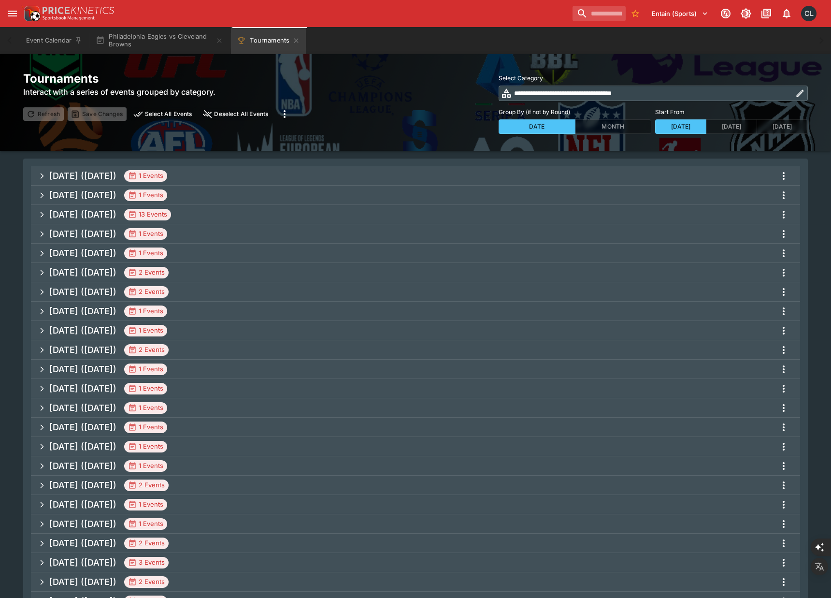
click at [116, 177] on h5 "Sep 2025 (2025-09-05)" at bounding box center [82, 175] width 67 height 11
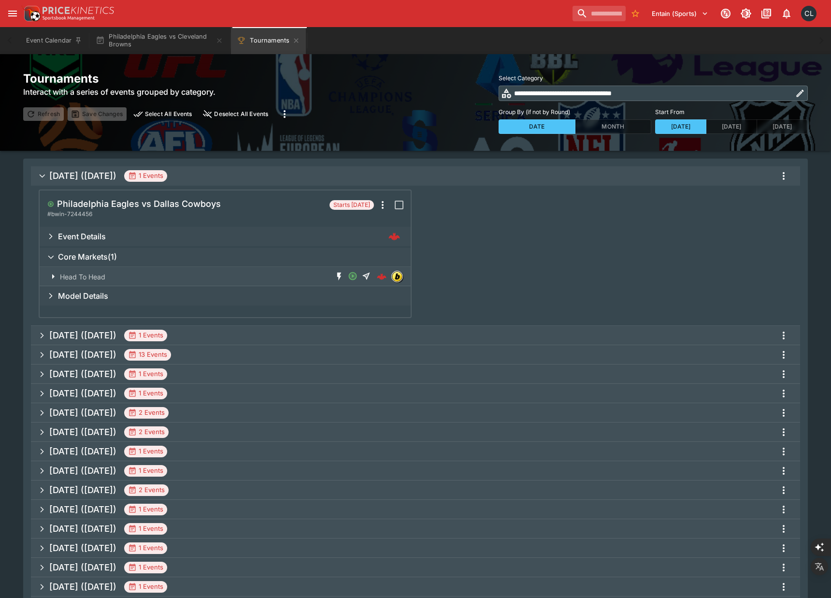
click at [634, 269] on div "Philadelphia Eagles vs Dallas Cowboys # bwin-7244456 Starts in 8 days Event Det…" at bounding box center [416, 253] width 754 height 129
click at [186, 205] on h5 "Philadelphia Eagles vs Dallas Cowboys" at bounding box center [139, 203] width 164 height 11
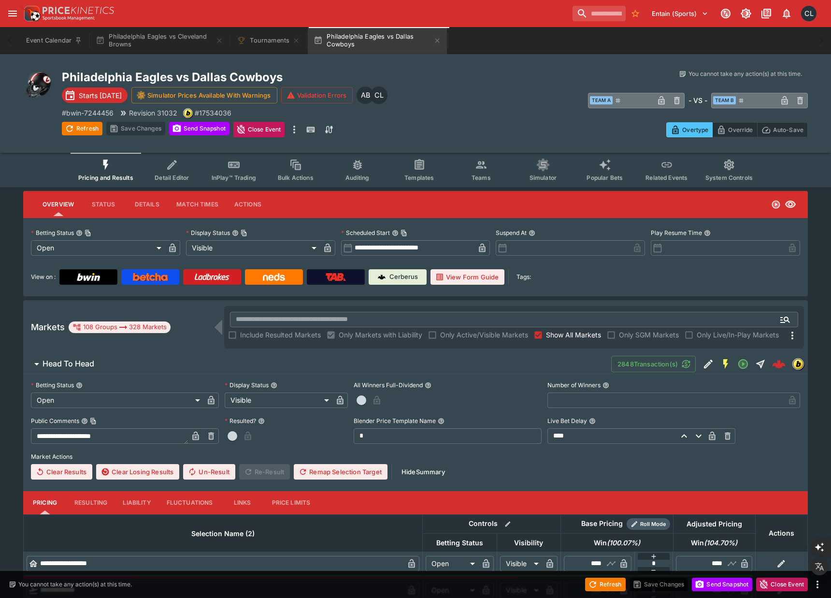
click at [183, 182] on button "Detail Editor" at bounding box center [172, 170] width 62 height 34
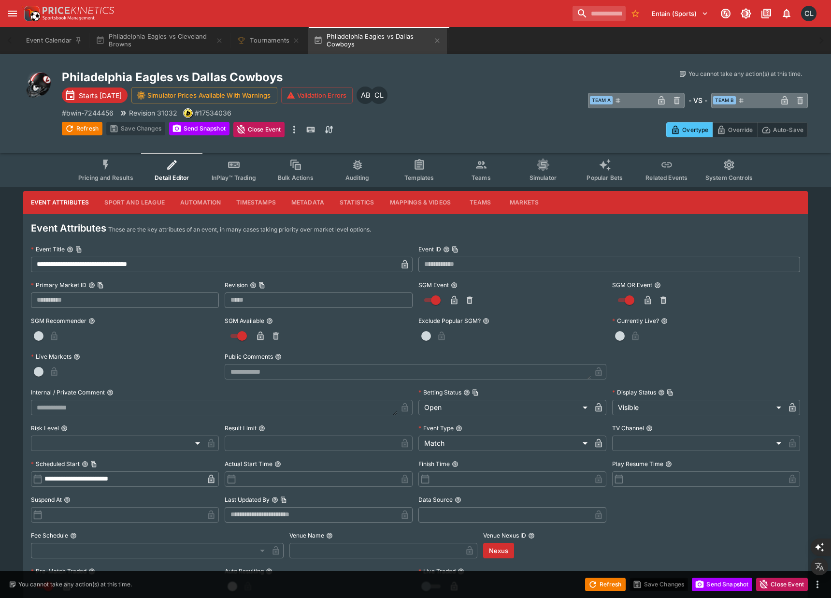
click at [412, 208] on button "Mappings & Videos" at bounding box center [420, 202] width 77 height 23
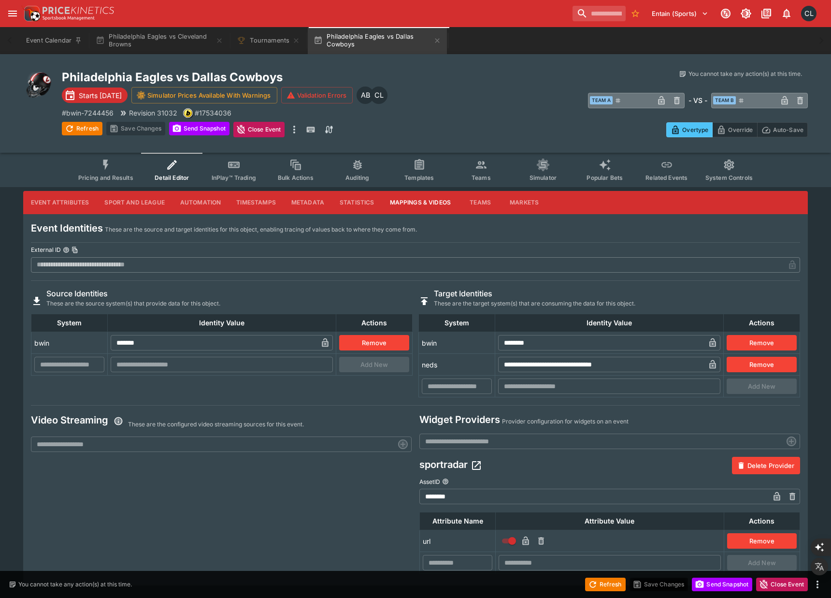
click at [302, 517] on div "Video Streaming These are the configured video streaming sources for this event…" at bounding box center [221, 493] width 381 height 160
click at [185, 513] on div "Video Streaming These are the configured video streaming sources for this event…" at bounding box center [221, 493] width 381 height 160
click at [224, 532] on div "Video Streaming These are the configured video streaming sources for this event…" at bounding box center [221, 493] width 381 height 160
click at [289, 534] on div "Video Streaming These are the configured video streaming sources for this event…" at bounding box center [221, 493] width 381 height 160
click at [483, 175] on span "Teams" at bounding box center [481, 177] width 19 height 7
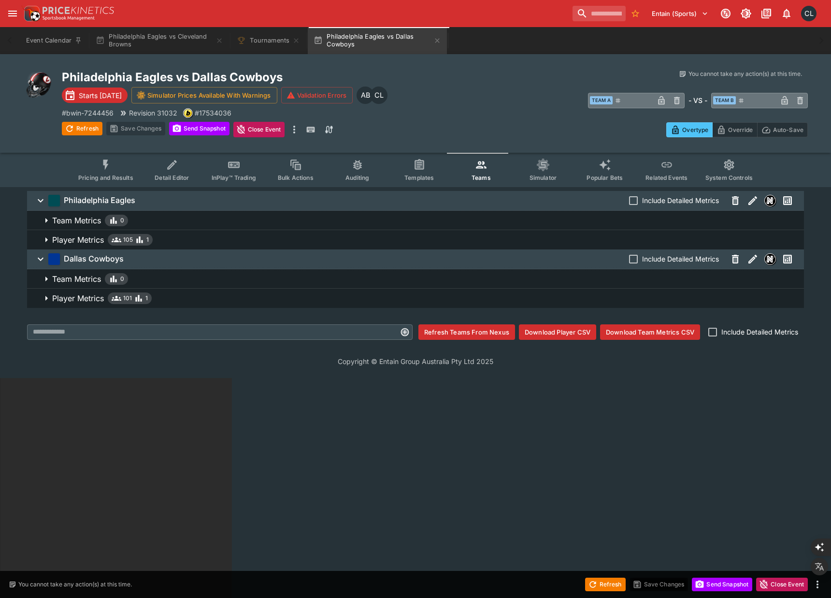
click at [415, 244] on span "Player Metrics 105 1" at bounding box center [424, 240] width 744 height 12
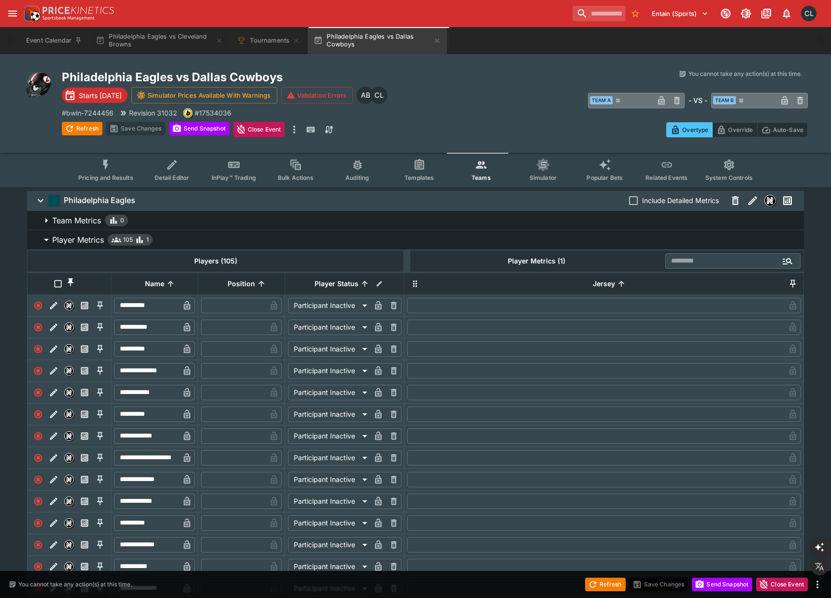
click at [499, 89] on div "​ Team A ​ - VS - ​ Team B ​" at bounding box center [621, 100] width 373 height 22
click at [542, 72] on div "You cannot take any action(s) at this time." at bounding box center [621, 74] width 373 height 9
click at [164, 36] on button "Philadelphia Eagles vs Cleveland Browns" at bounding box center [159, 40] width 139 height 27
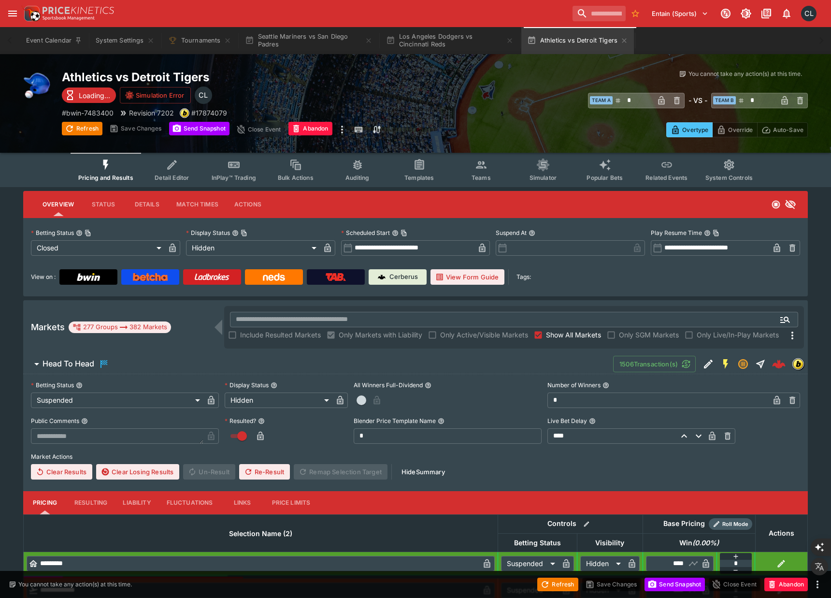
click at [9, 13] on icon "open drawer" at bounding box center [13, 14] width 12 height 12
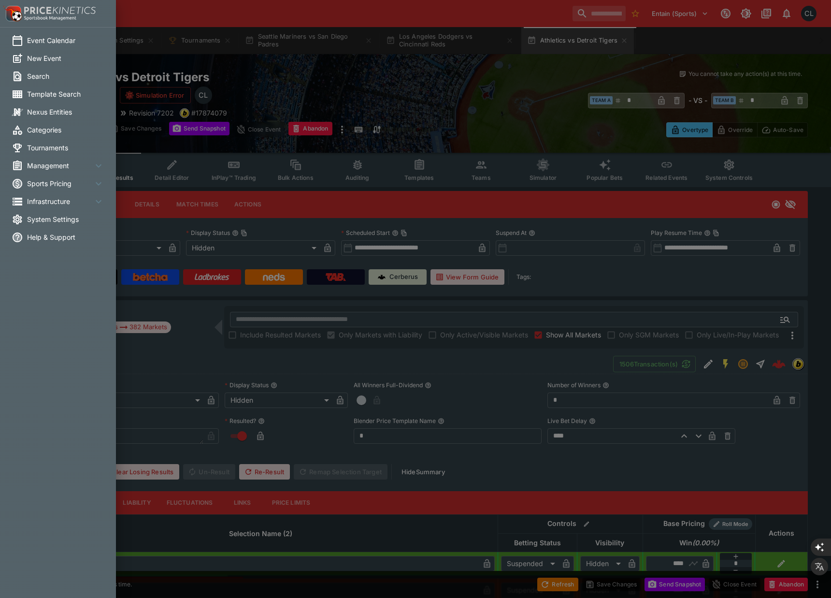
click at [67, 166] on span "Management" at bounding box center [60, 165] width 66 height 10
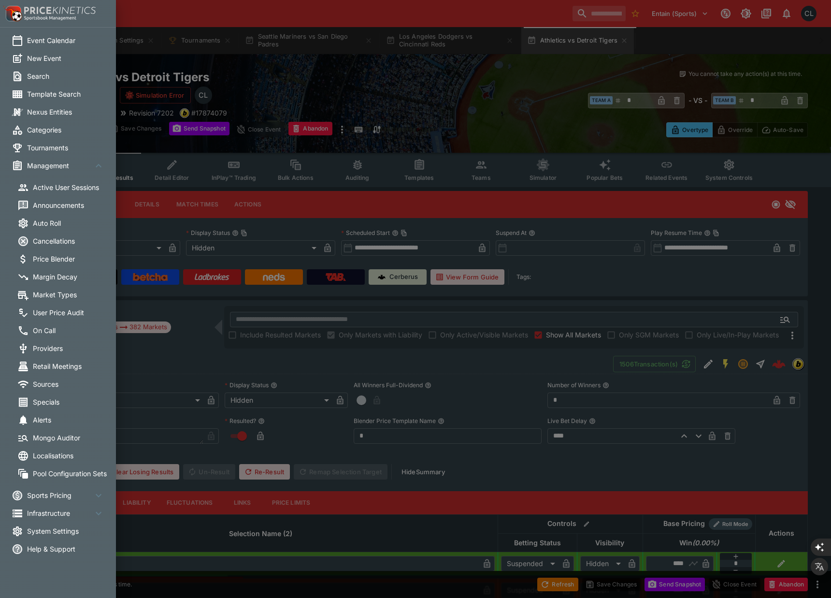
click at [57, 329] on span "On Call" at bounding box center [71, 330] width 77 height 10
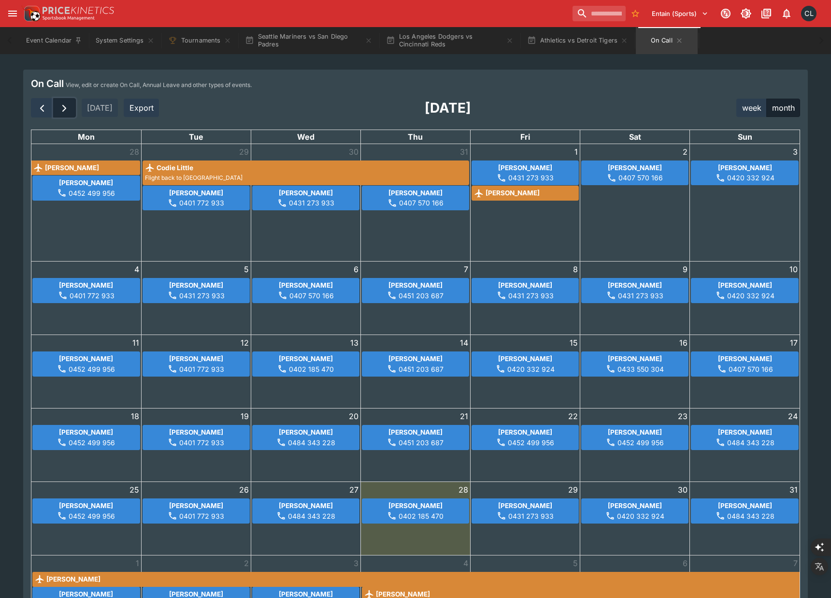
click at [61, 109] on span "button" at bounding box center [64, 108] width 12 height 12
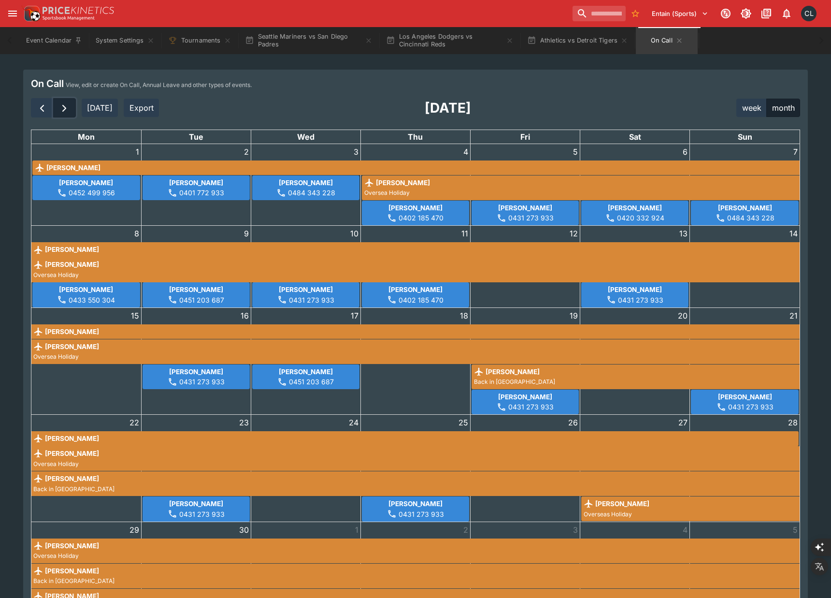
click at [64, 105] on span "button" at bounding box center [64, 108] width 12 height 12
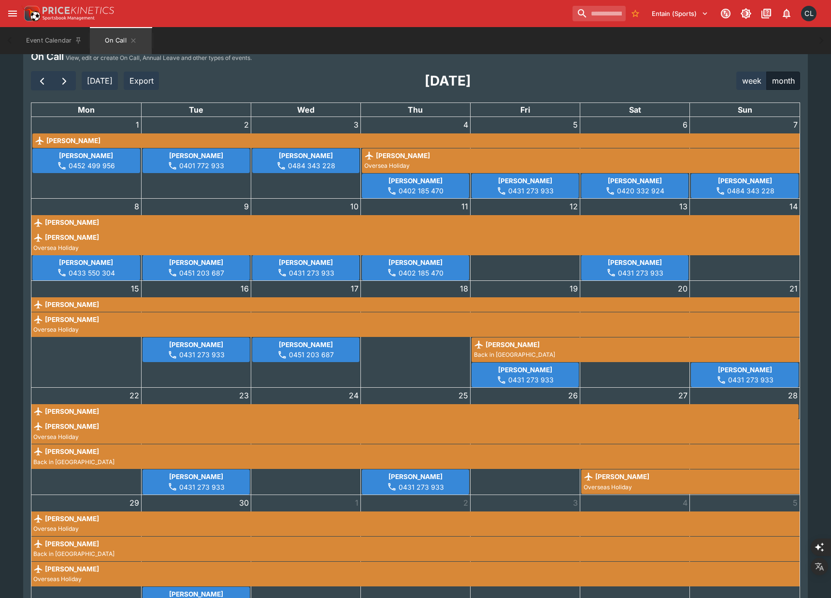
scroll to position [31, 0]
